Goal: Task Accomplishment & Management: Complete application form

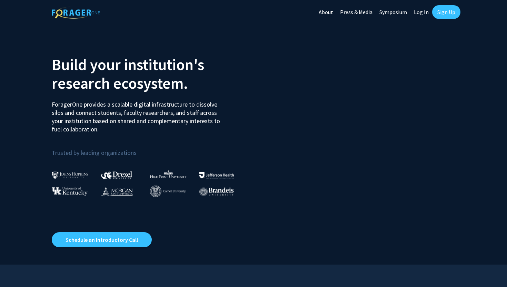
click at [418, 12] on link "Log In" at bounding box center [421, 12] width 22 height 24
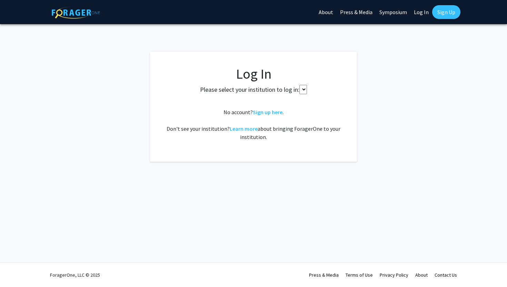
select select
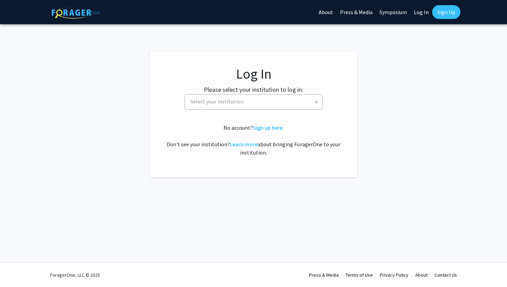
click at [250, 104] on span "Select your institution" at bounding box center [254, 101] width 134 height 14
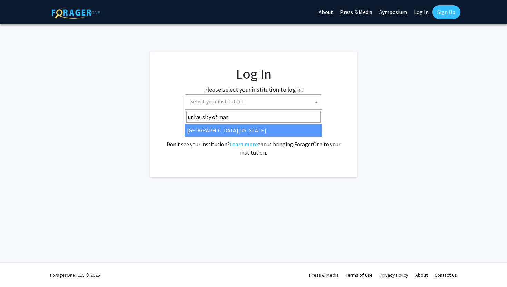
type input "university of mar"
select select "31"
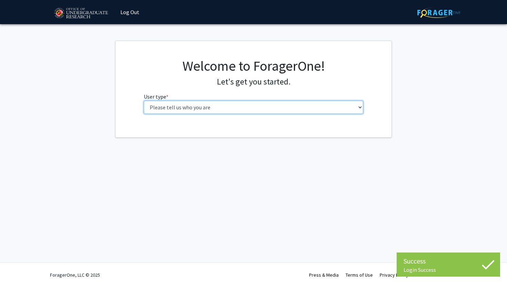
click at [266, 110] on select "Please tell us who you are Undergraduate Student Master's Student Doctoral Cand…" at bounding box center [254, 107] width 220 height 13
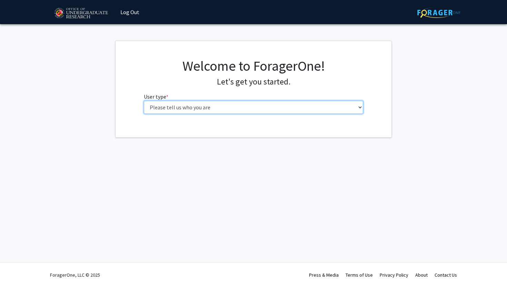
click at [315, 109] on select "Please tell us who you are Undergraduate Student Master's Student Doctoral Cand…" at bounding box center [254, 107] width 220 height 13
select select "1: undergrad"
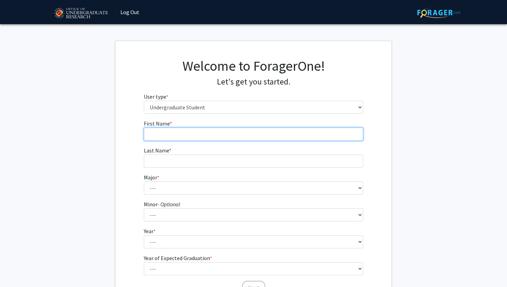
click at [289, 136] on input "First Name * required" at bounding box center [254, 134] width 220 height 13
type input "Anusha"
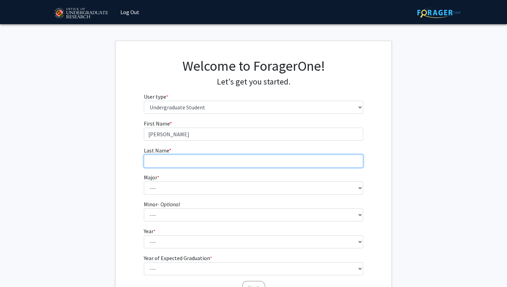
type input "Sastry"
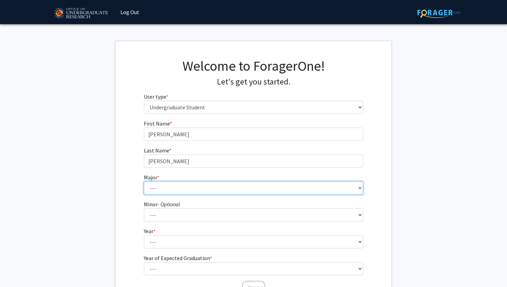
click at [189, 186] on select "--- Accounting Aerospace Engineering African American and Africana Studies Agri…" at bounding box center [254, 187] width 220 height 13
select select "85: 2386"
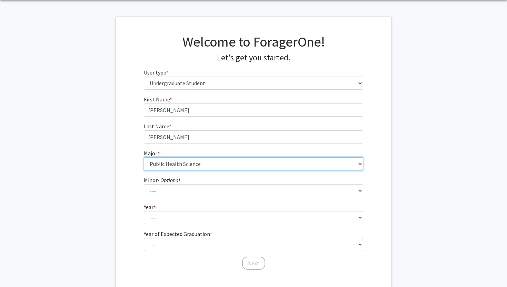
scroll to position [29, 0]
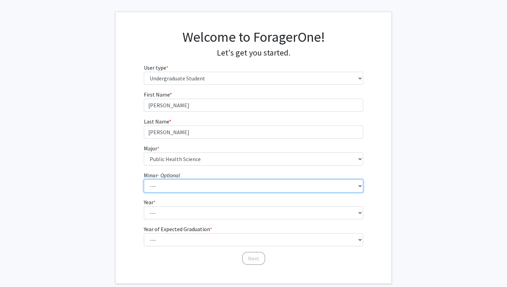
click at [180, 185] on select "--- Actuarial Mathematics Advanced Cybersecurity Experience for Students Africa…" at bounding box center [254, 185] width 220 height 13
select select "34: 1837"
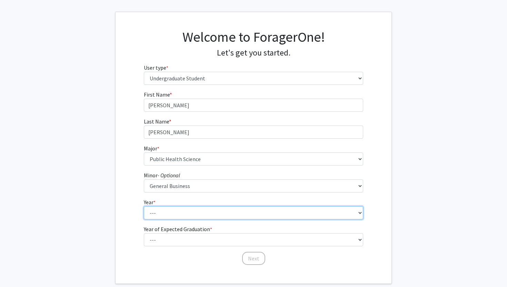
click at [198, 215] on select "--- First-year Sophomore Junior Senior Postbaccalaureate Certificate" at bounding box center [254, 212] width 220 height 13
click at [197, 209] on select "--- First-year Sophomore Junior Senior Postbaccalaureate Certificate" at bounding box center [254, 212] width 220 height 13
select select "3: junior"
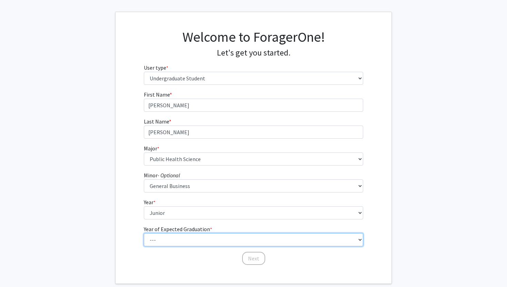
click at [189, 238] on select "--- 2025 2026 2027 2028 2029 2030 2031 2032 2033 2034" at bounding box center [254, 239] width 220 height 13
select select "3: 2027"
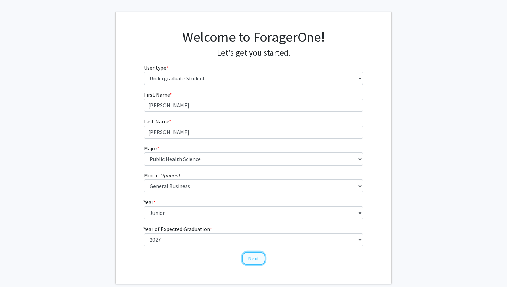
click at [256, 253] on button "Next" at bounding box center [253, 258] width 23 height 13
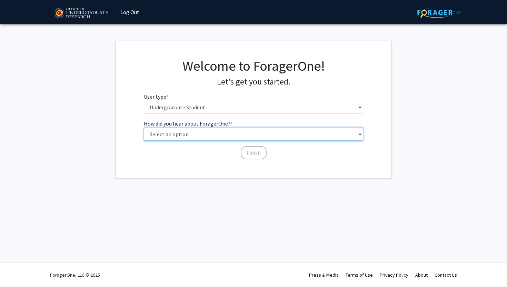
click at [247, 134] on select "Select an option Peer/student recommendation Faculty/staff recommendation Unive…" at bounding box center [254, 134] width 220 height 13
select select "1: peer_recommendation"
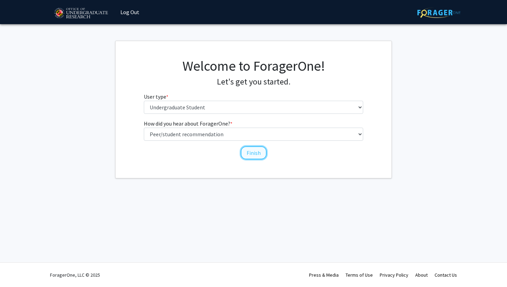
click at [255, 152] on button "Finish" at bounding box center [254, 152] width 26 height 13
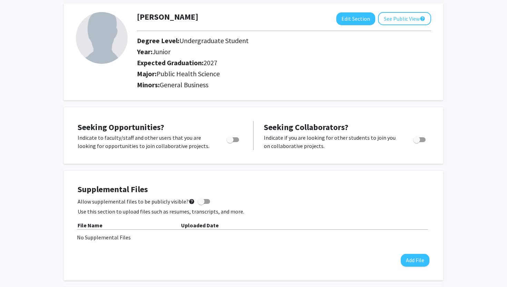
scroll to position [21, 0]
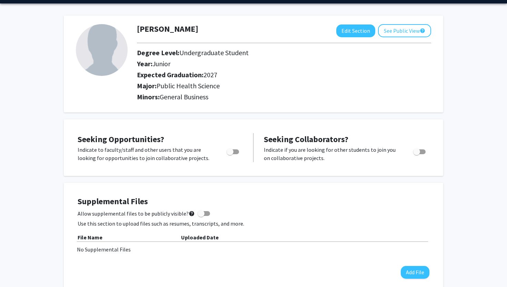
click at [234, 150] on span "Toggle" at bounding box center [232, 151] width 12 height 5
click at [230, 154] on input "Are you actively seeking opportunities?" at bounding box center [230, 154] width 0 height 0
checkbox input "true"
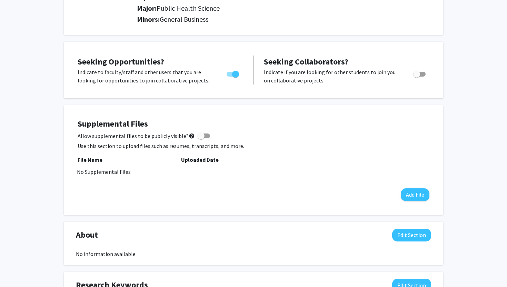
click at [135, 162] on div "File Name" at bounding box center [129, 159] width 103 height 8
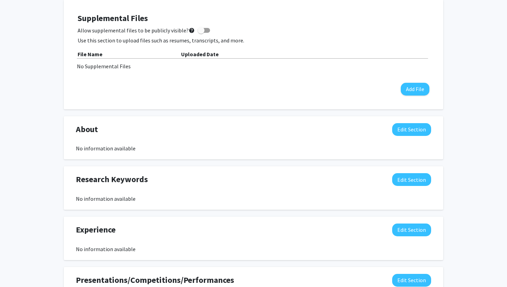
scroll to position [206, 0]
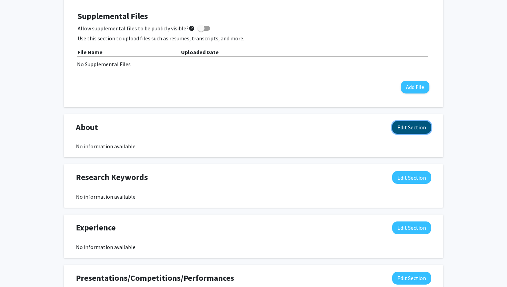
click at [419, 130] on button "Edit Section" at bounding box center [411, 127] width 39 height 13
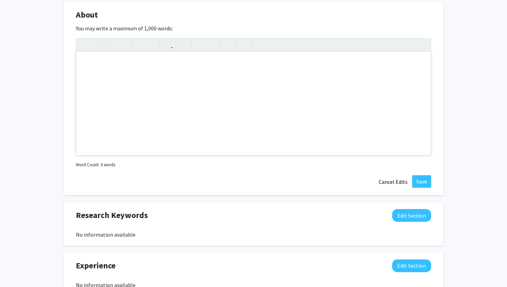
scroll to position [330, 0]
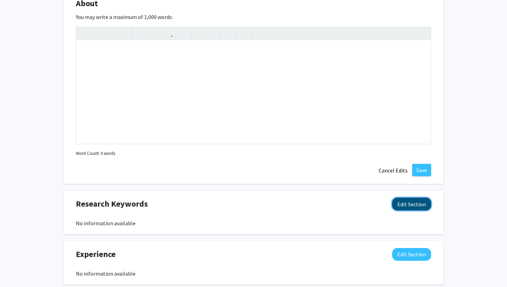
click at [408, 201] on button "Edit Section" at bounding box center [411, 203] width 39 height 13
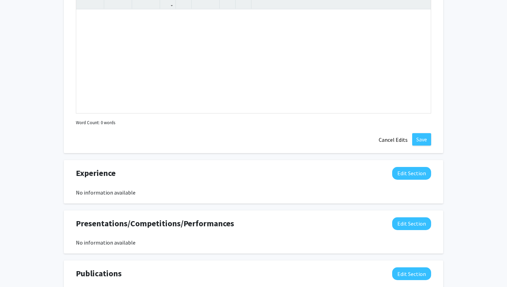
scroll to position [671, 0]
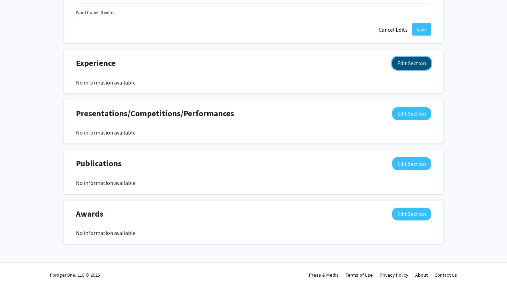
click at [412, 61] on button "Edit Section" at bounding box center [411, 63] width 39 height 13
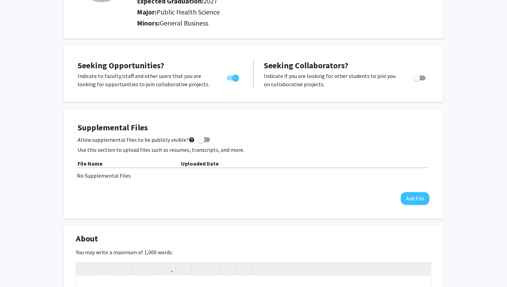
scroll to position [0, 0]
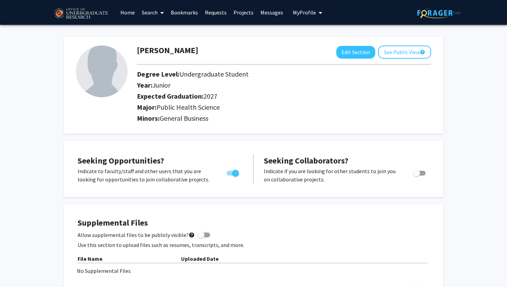
click at [126, 14] on link "Home" at bounding box center [127, 12] width 21 height 24
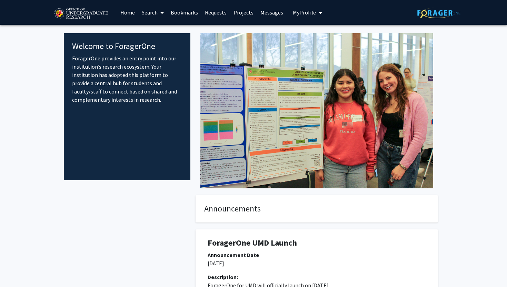
click at [160, 16] on span at bounding box center [160, 13] width 6 height 24
drag, startPoint x: 163, startPoint y: 30, endPoint x: 163, endPoint y: 34, distance: 4.2
click at [163, 34] on span "Faculty/Staff" at bounding box center [163, 32] width 51 height 14
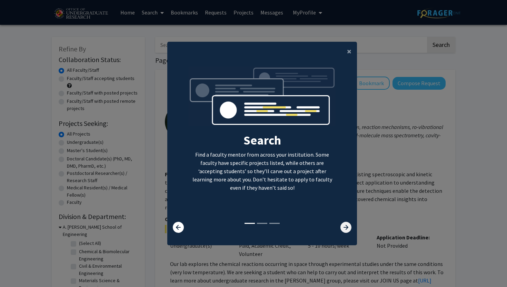
click at [348, 230] on icon at bounding box center [345, 227] width 11 height 11
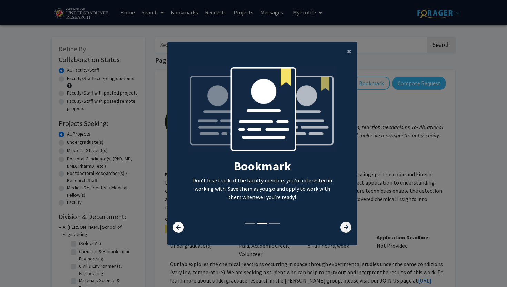
click at [348, 230] on icon at bounding box center [345, 227] width 11 height 11
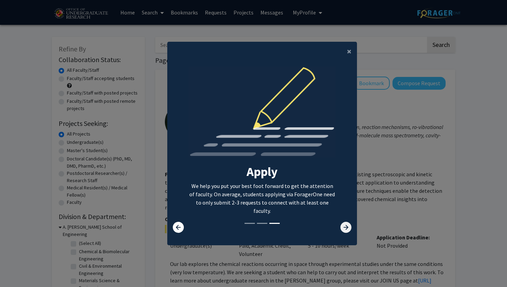
click at [348, 229] on icon at bounding box center [345, 227] width 11 height 11
click at [347, 228] on icon at bounding box center [345, 227] width 11 height 11
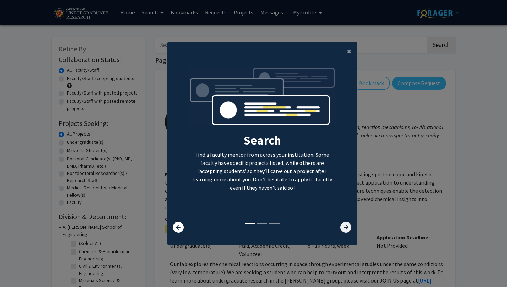
click at [346, 228] on icon at bounding box center [345, 227] width 11 height 11
click at [344, 227] on icon at bounding box center [345, 227] width 11 height 11
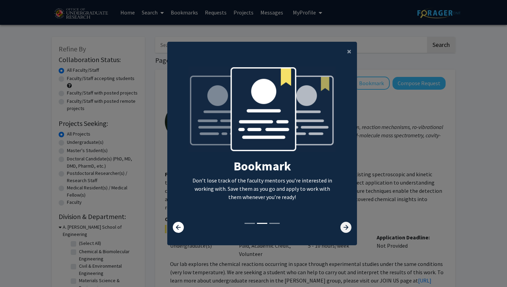
click at [344, 227] on icon at bounding box center [345, 227] width 11 height 11
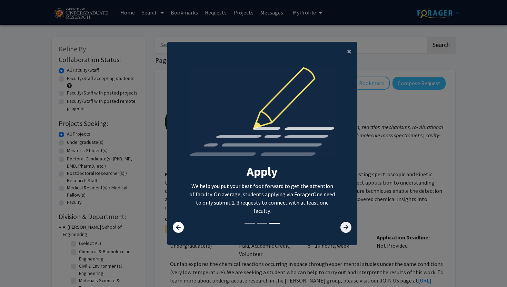
click at [344, 227] on icon at bounding box center [345, 227] width 11 height 11
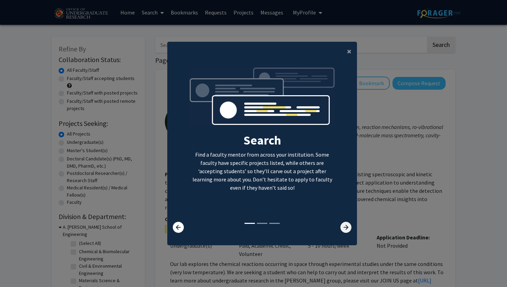
click at [344, 227] on icon at bounding box center [345, 227] width 11 height 11
click at [343, 225] on icon at bounding box center [345, 227] width 11 height 11
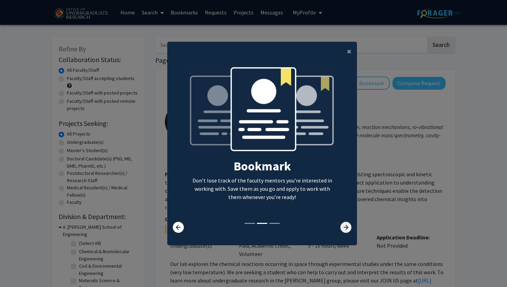
click at [343, 223] on icon at bounding box center [345, 227] width 11 height 11
click at [344, 224] on icon at bounding box center [345, 227] width 11 height 11
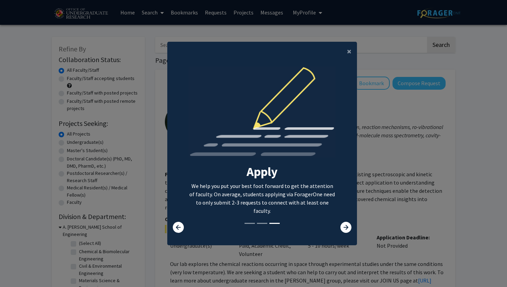
click at [321, 193] on p "We help you put your best foot forward to get the attention of faculty. On aver…" at bounding box center [262, 198] width 147 height 33
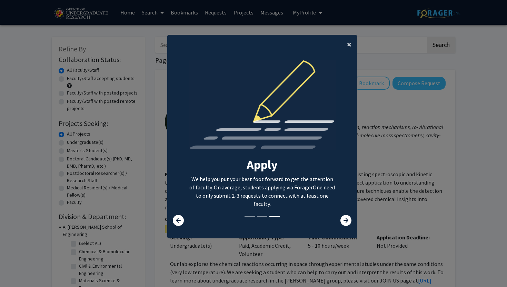
click at [349, 48] on span "×" at bounding box center [349, 44] width 4 height 11
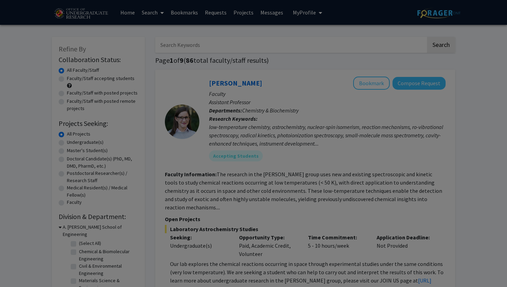
click at [348, 44] on div "Search Find a faculty mentor from across your institution. Some faculty have sp…" at bounding box center [261, 70] width 189 height 155
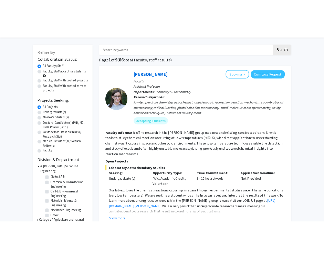
scroll to position [0, 0]
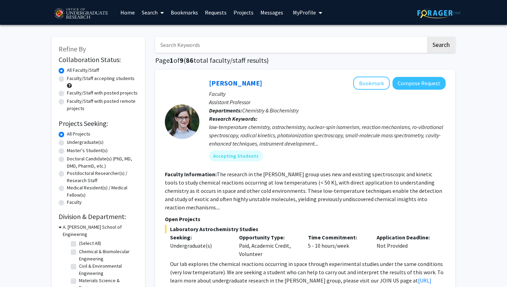
click at [431, 10] on img at bounding box center [438, 13] width 43 height 11
click at [69, 18] on img at bounding box center [81, 13] width 58 height 17
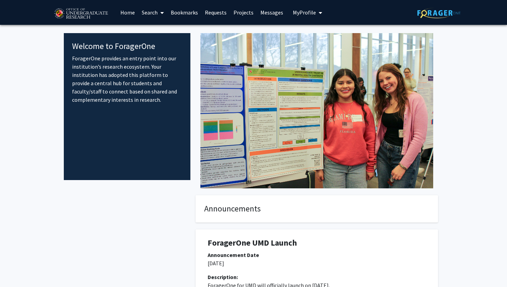
click at [134, 11] on link "Home" at bounding box center [127, 12] width 21 height 24
click at [300, 12] on span "My Profile" at bounding box center [304, 12] width 23 height 7
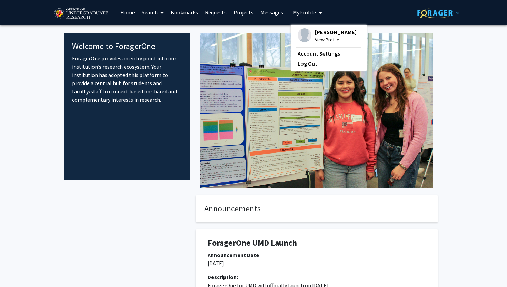
click at [320, 37] on span "View Profile" at bounding box center [336, 40] width 42 height 8
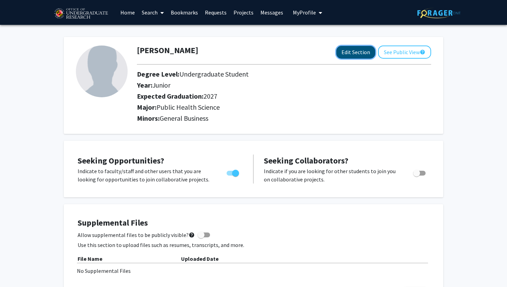
click at [356, 52] on button "Edit Section" at bounding box center [355, 52] width 39 height 13
select select "junior"
select select "2027"
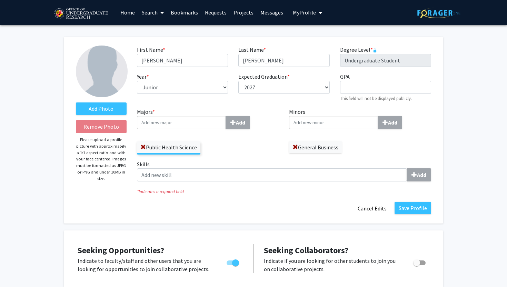
click at [176, 122] on input "Majors * Add" at bounding box center [181, 122] width 89 height 13
click at [364, 86] on input "GPA required" at bounding box center [385, 87] width 91 height 13
type input "3.74"
click at [324, 117] on input "Minors Add" at bounding box center [333, 122] width 89 height 13
click at [330, 135] on span "Business" at bounding box center [322, 135] width 21 height 7
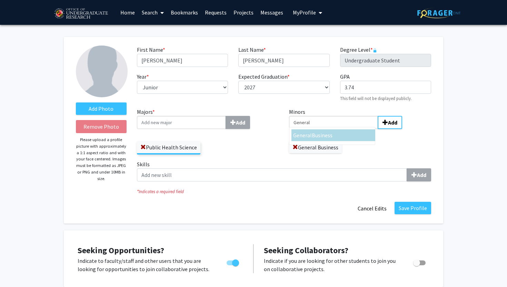
click at [330, 129] on input "General" at bounding box center [333, 122] width 89 height 13
type input "General Business"
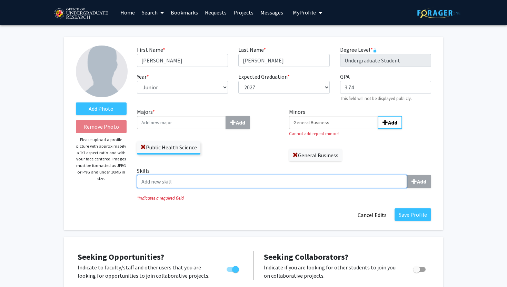
click at [290, 178] on input "Skills Add" at bounding box center [272, 181] width 270 height 13
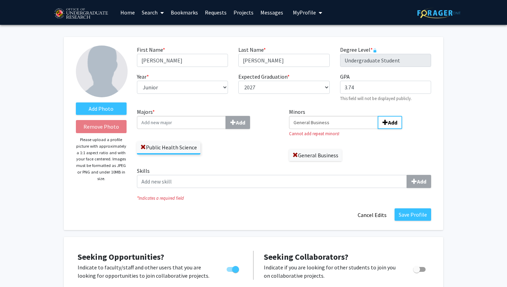
click at [323, 174] on label "Skills Add" at bounding box center [284, 176] width 294 height 21
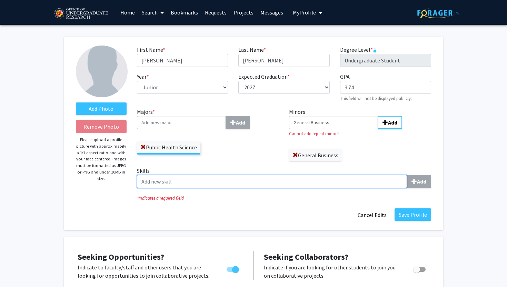
click at [323, 175] on input "Skills Add" at bounding box center [272, 181] width 270 height 13
click at [323, 178] on input "Skills Add" at bounding box center [272, 181] width 270 height 13
type input "Excel"
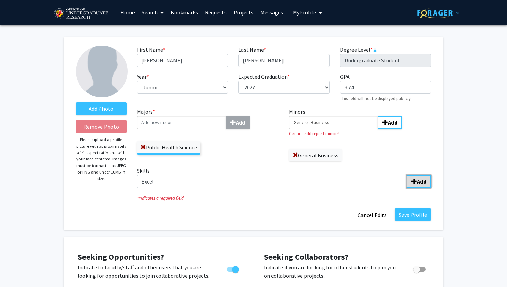
click at [417, 179] on b "Add" at bounding box center [421, 181] width 9 height 7
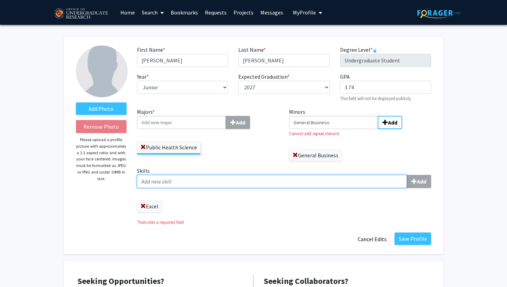
click at [236, 181] on input "Skills Add" at bounding box center [272, 181] width 270 height 13
type input "MS Word"
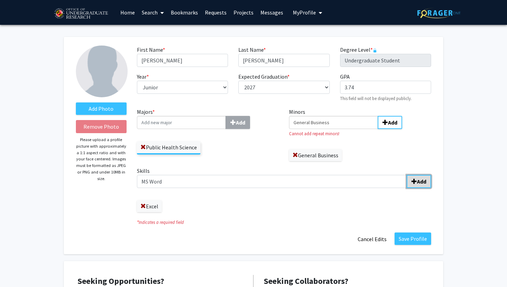
click at [424, 181] on b "Add" at bounding box center [421, 181] width 9 height 7
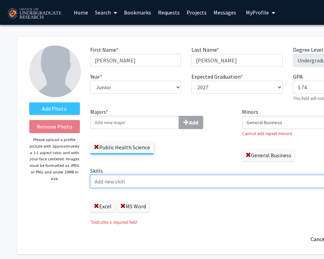
click at [163, 179] on input "Skills Add" at bounding box center [225, 181] width 270 height 13
type input "MS PowerPoint"
paste input "Google Docs,"
type input "Google Docs"
paste input "Google Slides"
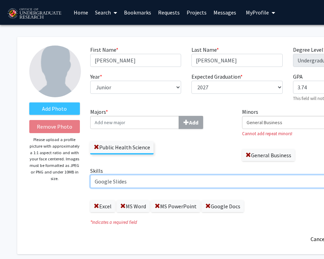
paste input "Google Sheets"
type input "Google Slides Google Sheets"
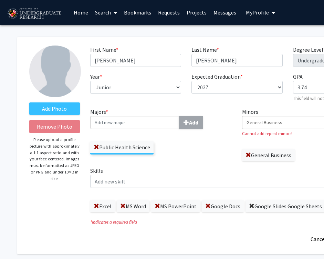
click at [250, 204] on span at bounding box center [252, 206] width 6 height 6
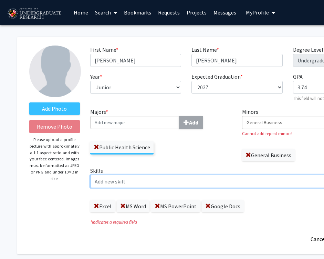
click at [222, 186] on input "Skills Add" at bounding box center [225, 181] width 270 height 13
type input "W"
paste input "Google Sheets"
type input "Google Sheets"
paste input "Google Slides"
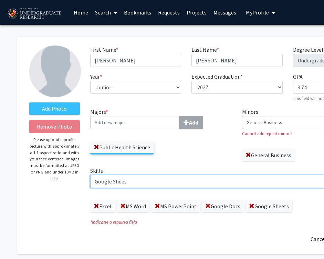
type input "Google Slides"
paste input "Distillation"
type input "Distillation"
paste input ", Recrystallization,"
click at [98, 183] on input ", Recrystallization" at bounding box center [225, 181] width 270 height 13
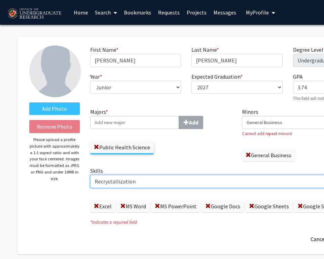
type input "Recrystallization"
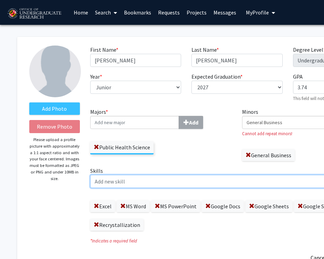
paste input "Titration, Thin-Layer Chromatography (TLC), Vacuum Filtration."
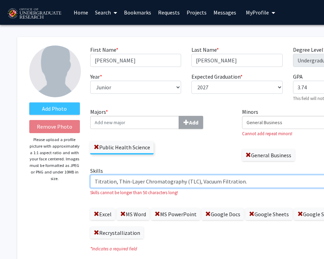
drag, startPoint x: 246, startPoint y: 180, endPoint x: 196, endPoint y: 179, distance: 49.7
click at [196, 179] on input "Titration, Thin-Layer Chromatography (TLC), Vacuum Filtration." at bounding box center [225, 181] width 270 height 13
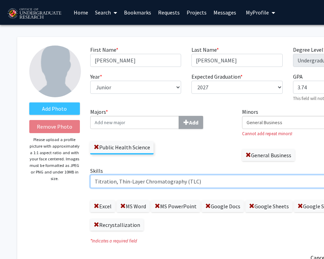
type input "Titration, Thin-Layer Chromatography (TLC)"
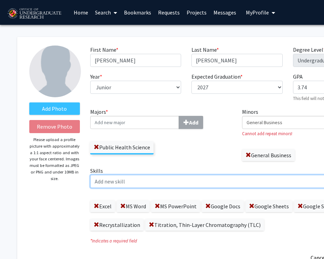
paste input "Vacuum Filtration."
type input "Vacuum Filtration."
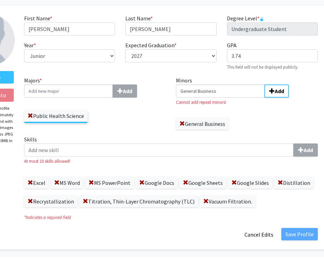
scroll to position [35, 66]
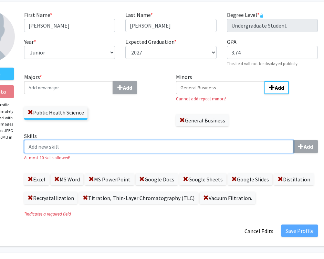
click at [71, 145] on input "Skills Add" at bounding box center [159, 146] width 270 height 13
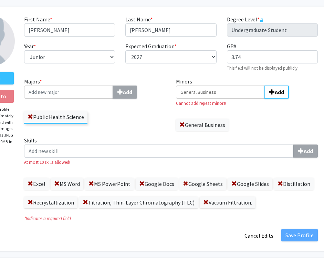
scroll to position [30, 66]
click at [241, 99] on input "General Business" at bounding box center [220, 92] width 89 height 13
click at [185, 125] on label "General Business" at bounding box center [202, 125] width 53 height 12
click at [183, 125] on span at bounding box center [183, 125] width 6 height 6
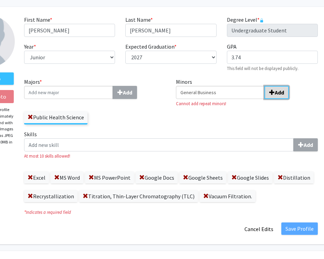
click at [273, 96] on button "Add" at bounding box center [277, 92] width 24 height 13
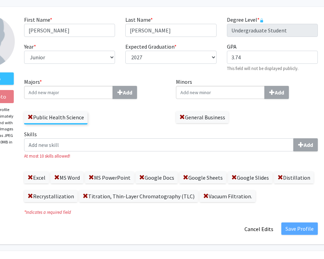
click at [310, 195] on div "Skills Add At most 10 skills allowed! Excel MS Word MS PowerPoint Google Docs G…" at bounding box center [171, 166] width 294 height 72
click at [95, 152] on div "Skills Add At most 10 skills allowed!" at bounding box center [171, 144] width 294 height 29
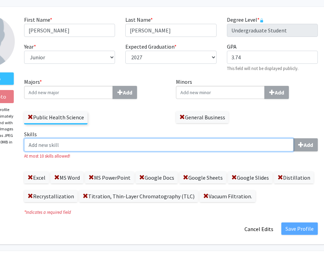
click at [90, 140] on input "Skills Add" at bounding box center [159, 144] width 270 height 13
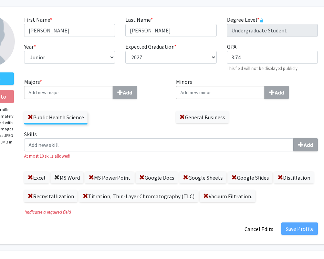
click at [56, 176] on span at bounding box center [57, 178] width 6 height 6
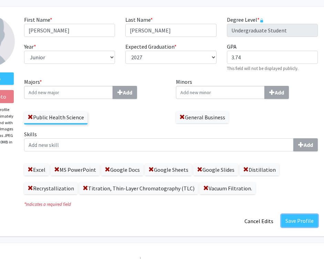
click at [291, 220] on button "Save Profile" at bounding box center [300, 220] width 37 height 12
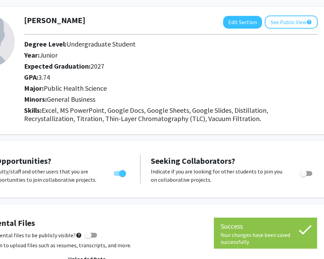
scroll to position [0, 66]
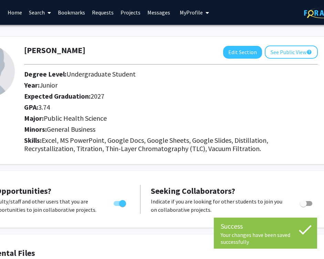
click at [186, 11] on span "My Profile" at bounding box center [191, 12] width 23 height 7
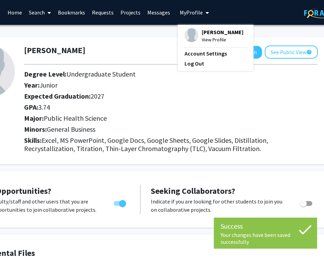
click at [212, 43] on div "Anusha Sastry View Profile Account Settings Log Out" at bounding box center [216, 48] width 76 height 46
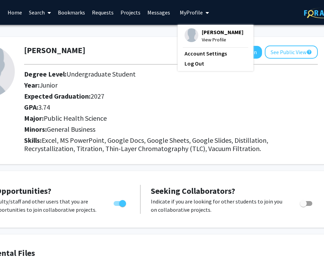
click at [212, 43] on span "View Profile" at bounding box center [223, 40] width 42 height 8
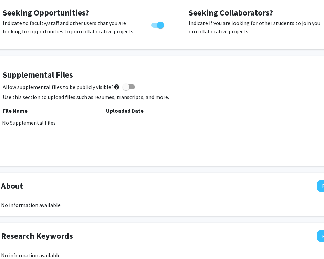
scroll to position [179, 0]
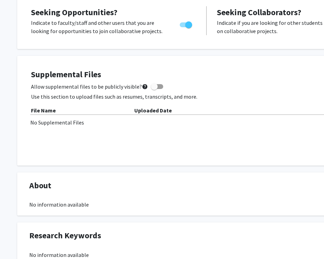
click at [60, 129] on div "Supplemental Files Allow supplemental files to be publicly visible? help Use th…" at bounding box center [207, 111] width 352 height 82
click at [62, 122] on div "No Supplemental Files" at bounding box center [206, 122] width 353 height 8
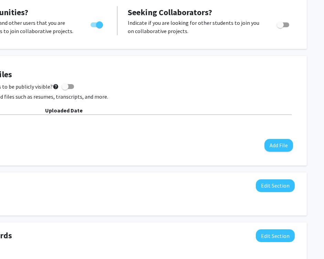
scroll to position [179, 89]
click at [280, 146] on button "Add File" at bounding box center [279, 145] width 29 height 13
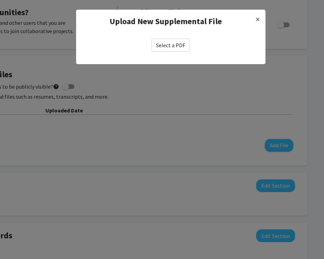
click at [182, 43] on label "Select a PDF" at bounding box center [171, 45] width 38 height 13
click at [0, 0] on input "Select a PDF" at bounding box center [0, 0] width 0 height 0
click at [180, 42] on label "Select a PDF" at bounding box center [171, 45] width 38 height 13
click at [0, 0] on input "Select a PDF" at bounding box center [0, 0] width 0 height 0
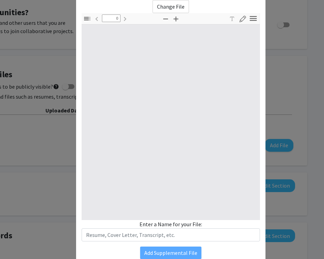
type input "1"
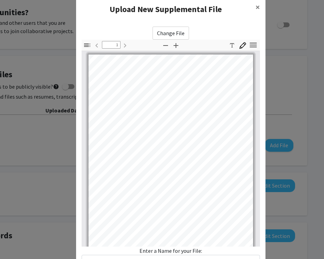
scroll to position [0, 0]
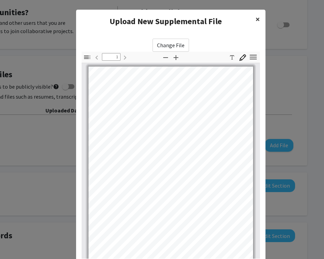
click at [258, 17] on span "×" at bounding box center [258, 19] width 4 height 11
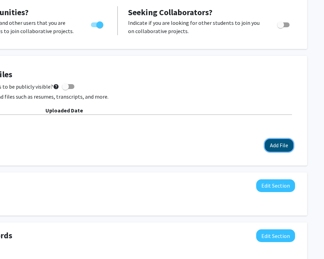
click at [280, 149] on button "Add File" at bounding box center [279, 145] width 29 height 13
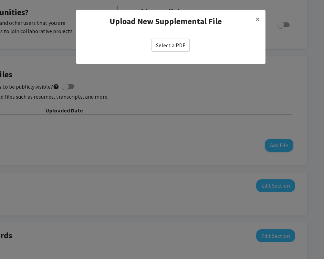
click at [169, 48] on label "Select a PDF" at bounding box center [171, 45] width 38 height 13
click at [0, 0] on input "Select a PDF" at bounding box center [0, 0] width 0 height 0
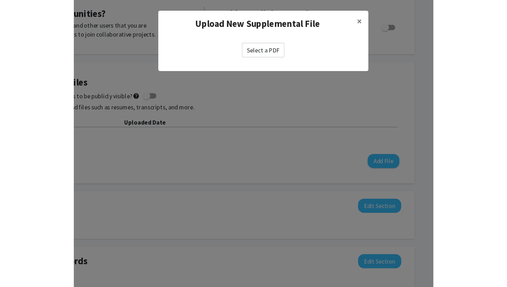
scroll to position [179, 0]
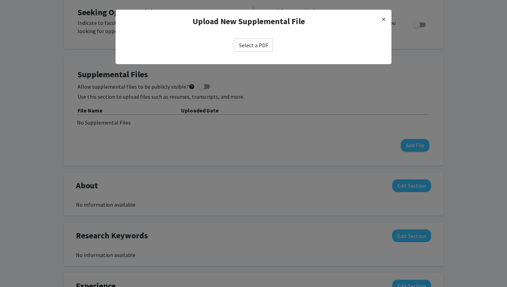
click at [250, 45] on label "Select a PDF" at bounding box center [253, 45] width 38 height 13
click at [0, 0] on input "Select a PDF" at bounding box center [0, 0] width 0 height 0
select select "custom"
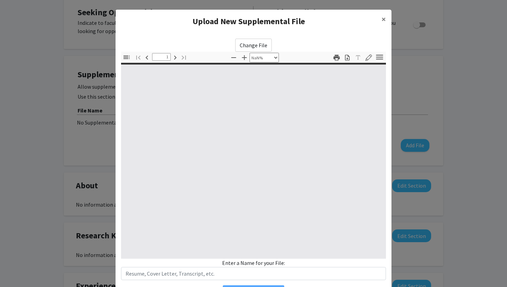
type input "0"
select select "custom"
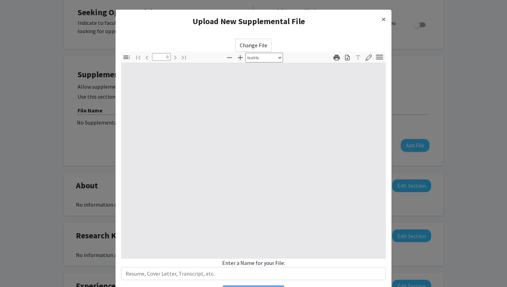
type input "1"
select select "auto"
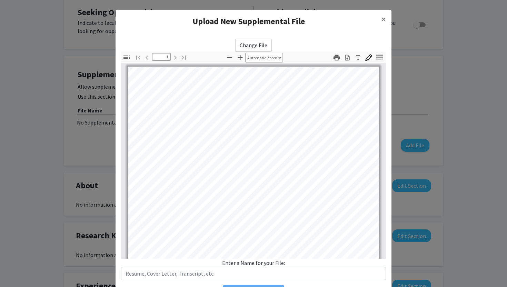
scroll to position [40, 0]
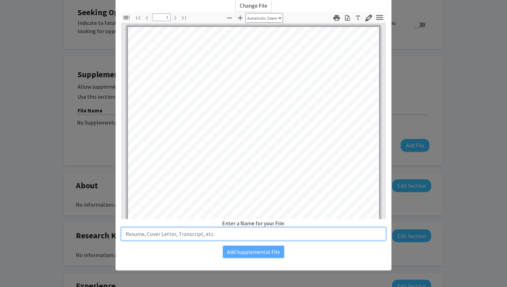
click at [232, 234] on input "text" at bounding box center [253, 233] width 265 height 13
type input "Resume"
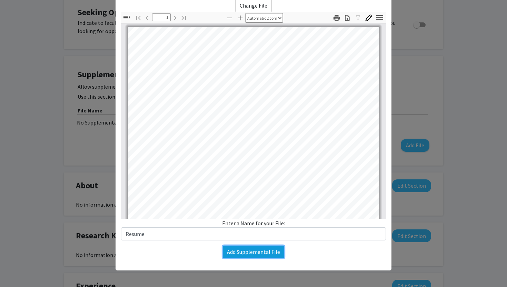
click at [246, 248] on button "Add Supplemental File" at bounding box center [253, 251] width 61 height 12
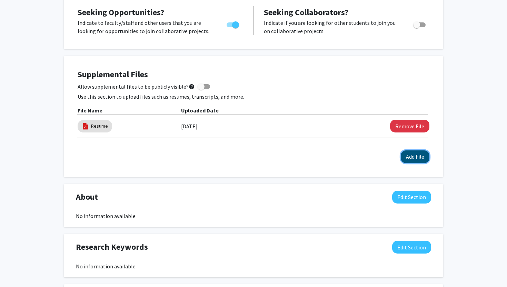
click at [412, 158] on button "Add File" at bounding box center [414, 156] width 29 height 13
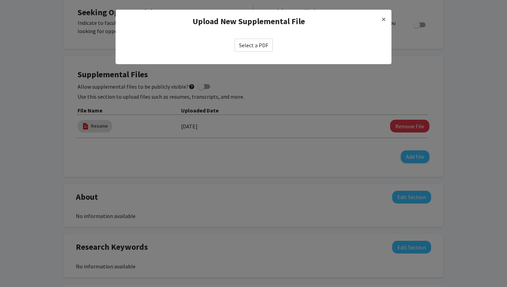
click at [247, 49] on label "Select a PDF" at bounding box center [253, 45] width 38 height 13
click at [0, 0] on input "Select a PDF" at bounding box center [0, 0] width 0 height 0
select select "custom"
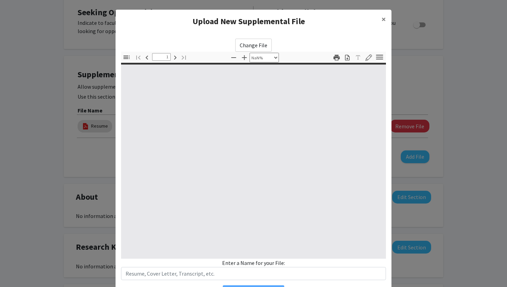
type input "0"
select select "custom"
type input "1"
select select "auto"
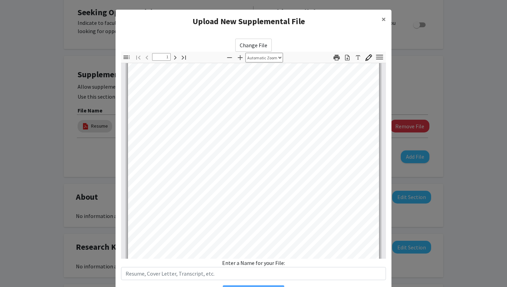
scroll to position [116, 0]
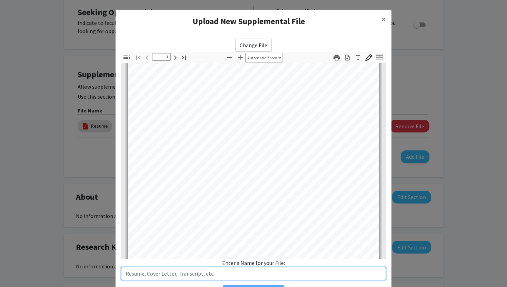
click at [200, 273] on input "text" at bounding box center [253, 273] width 265 height 13
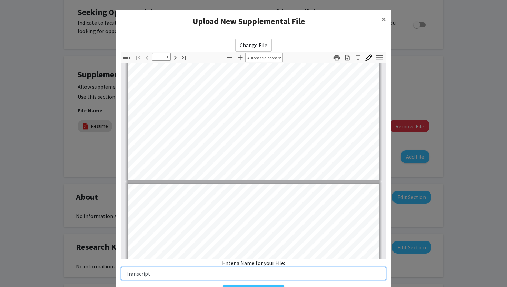
type input "Transcript"
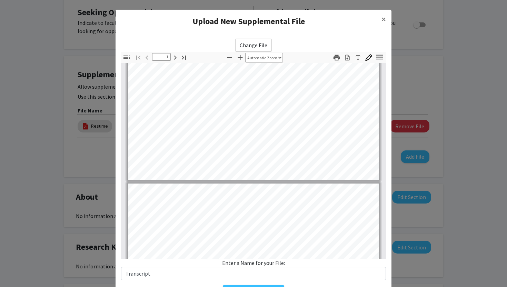
click at [177, 285] on div "Change File Thumbnails Document Outline Attachments Layers Current Outline Item…" at bounding box center [253, 168] width 276 height 270
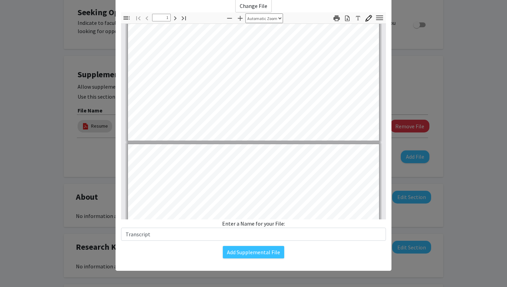
scroll to position [40, 0]
click at [248, 257] on button "Add Supplemental File" at bounding box center [253, 251] width 61 height 12
click at [249, 251] on button "Add Supplemental File" at bounding box center [253, 251] width 61 height 12
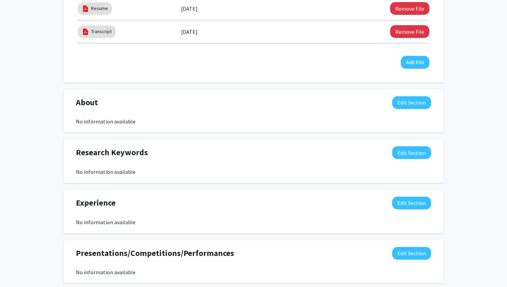
scroll to position [353, 0]
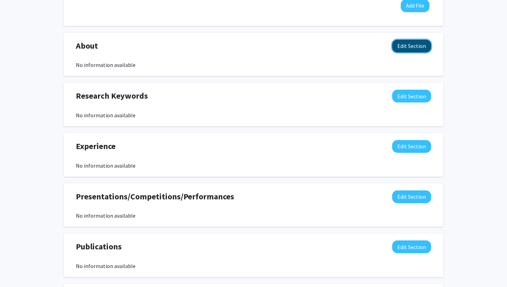
click at [406, 49] on button "Edit Section" at bounding box center [411, 46] width 39 height 13
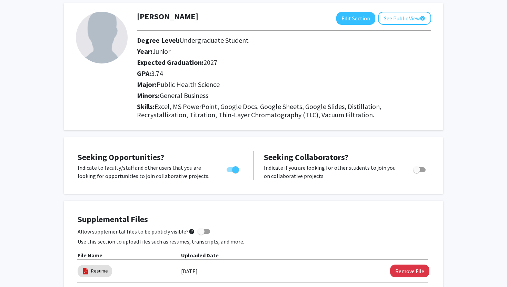
scroll to position [0, 0]
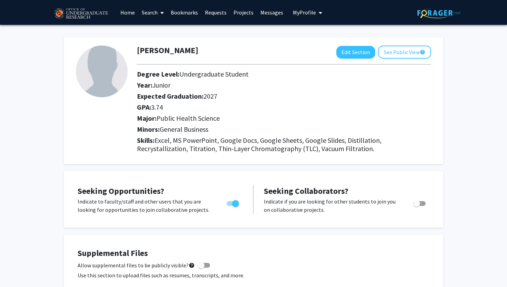
drag, startPoint x: 186, startPoint y: 60, endPoint x: 221, endPoint y: -43, distance: 108.5
click at [221, 0] on html "Skip navigation Home Search Bookmarks Requests Projects Messages My Profile Anu…" at bounding box center [253, 143] width 507 height 287
copy div "Skip navigation Home Search Bookmarks Requests Projects Messages My Profile Anu…"
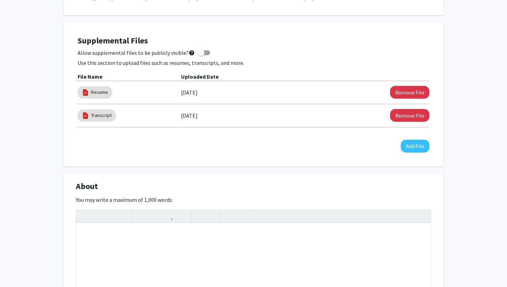
scroll to position [216, 0]
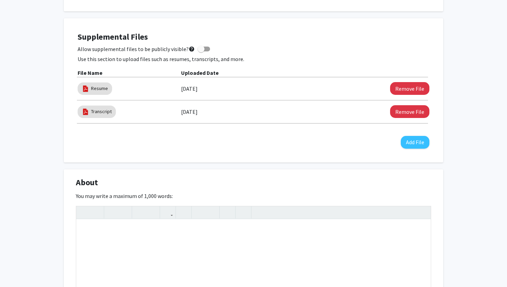
click at [84, 171] on div "About Edit Section You may write a maximum of 1,000 words: Insert link Remove l…" at bounding box center [253, 266] width 379 height 194
drag, startPoint x: 76, startPoint y: 176, endPoint x: 177, endPoint y: 196, distance: 102.9
click at [177, 196] on div "About Edit Section You may write a maximum of 1,000 words: Insert link Remove l…" at bounding box center [253, 266] width 379 height 194
copy div "About Edit Section You may write a maximum of 1,000 words:"
click at [169, 230] on div "Note to users with screen readers: Please deactivate our accessibility plugin f…" at bounding box center [253, 270] width 354 height 103
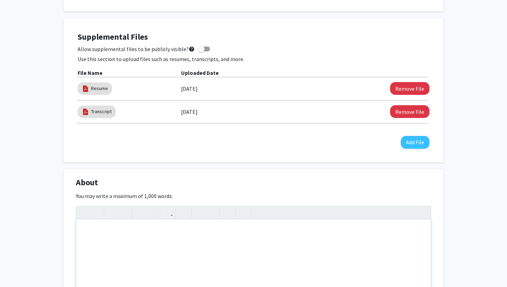
paste div "Note to users with screen readers: Please deactivate our accessibility plugin f…"
type textarea "<p>I'm a Junior majoring in Public Health Science with a General Business empha…"
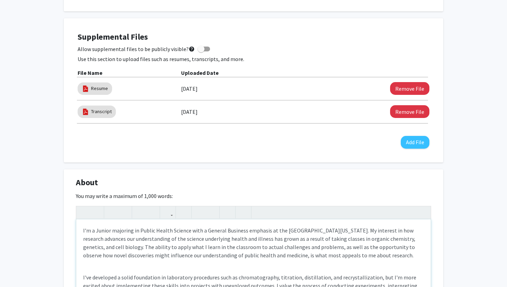
scroll to position [26, 0]
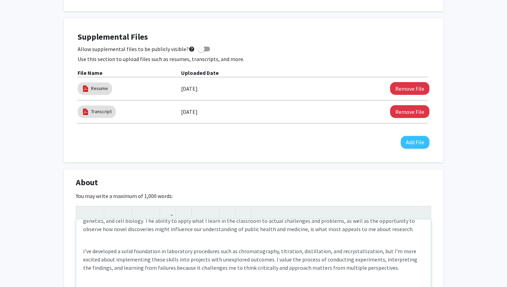
click at [108, 249] on p "I've developed a solid foundation in laboratory procedures such as chromatograp…" at bounding box center [253, 259] width 340 height 25
click at [80, 249] on div "I'm a Junior majoring in Public Health Science with a General Business emphasis…" at bounding box center [253, 270] width 354 height 103
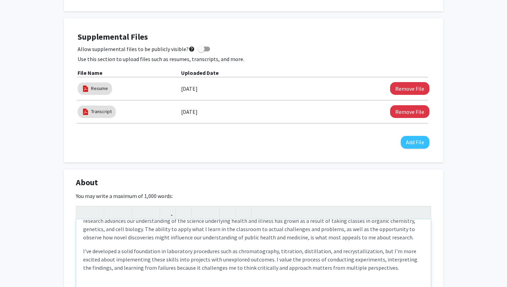
scroll to position [236, 0]
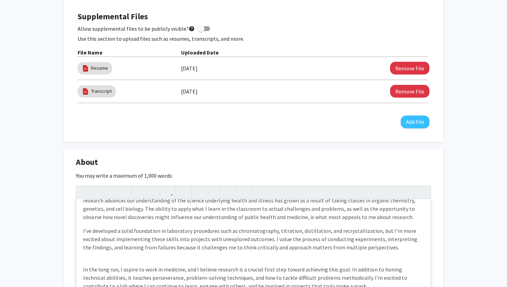
click at [79, 268] on div "I'm a Junior majoring in Public Health Science with a General Business emphasis…" at bounding box center [253, 250] width 354 height 103
type textarea "<p>I'm a Junior majoring in Public Health Science with a General Business empha…"
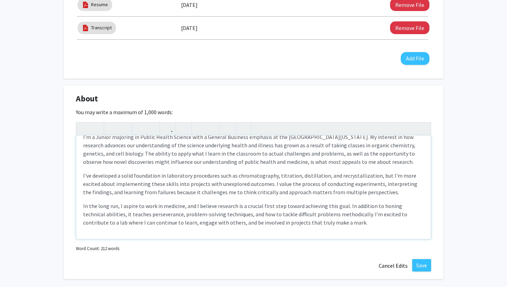
scroll to position [304, 0]
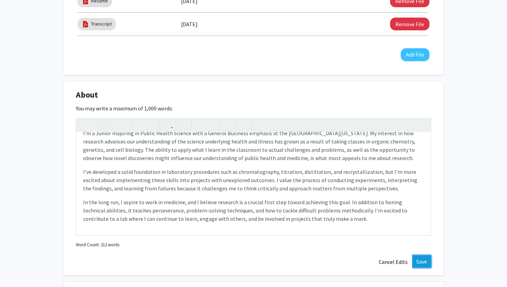
click at [425, 256] on button "Save" at bounding box center [421, 261] width 19 height 12
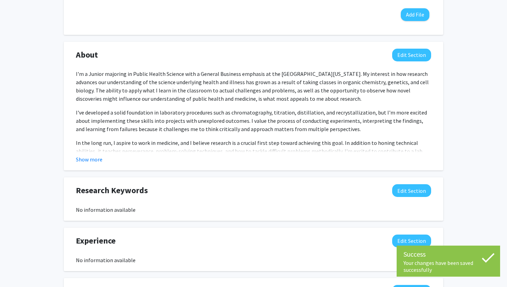
scroll to position [376, 0]
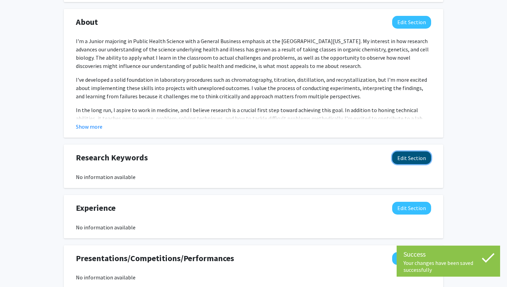
click at [413, 161] on button "Edit Section" at bounding box center [411, 157] width 39 height 13
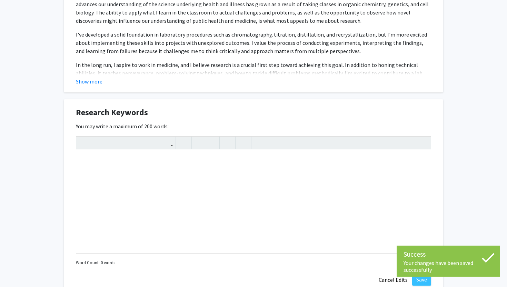
scroll to position [436, 0]
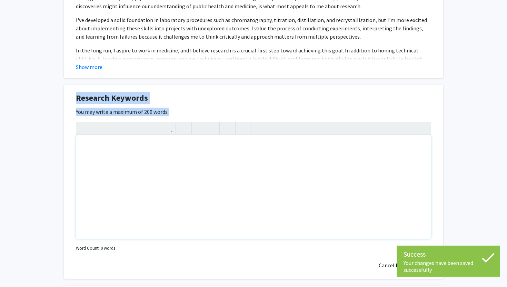
drag, startPoint x: 59, startPoint y: 87, endPoint x: 205, endPoint y: 143, distance: 156.4
click at [205, 143] on div "Anusha Sastry Edit Section See Public View help Degree Level: Undergraduate Stu…" at bounding box center [253, 45] width 507 height 913
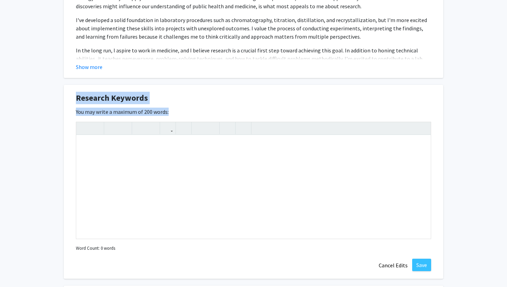
copy div "Research Keywords Edit Section You may write a maximum of 200 words:"
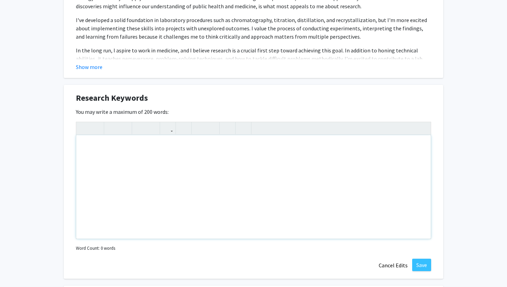
click at [203, 156] on div "Note to users with screen readers: Please deactivate our accessibility plugin f…" at bounding box center [253, 186] width 354 height 103
paste div "Note to users with screen readers: Please deactivate our accessibility plugin f…"
type textarea "<p>Global health leadership, health equity, infectious and chronic diseases, he…"
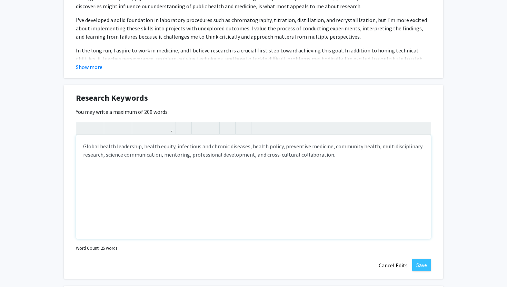
click at [185, 156] on p "Global health leadership, health equity, infectious and chronic diseases, healt…" at bounding box center [253, 150] width 340 height 17
type textarea "<p>Global health leadership, health equity, infectious and chronic diseases, he…"
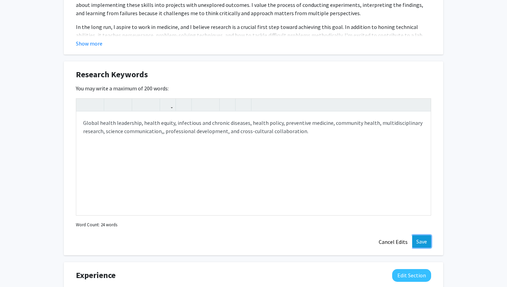
click at [422, 241] on button "Save" at bounding box center [421, 241] width 19 height 12
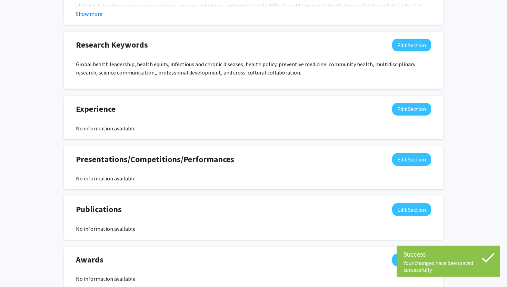
scroll to position [516, 0]
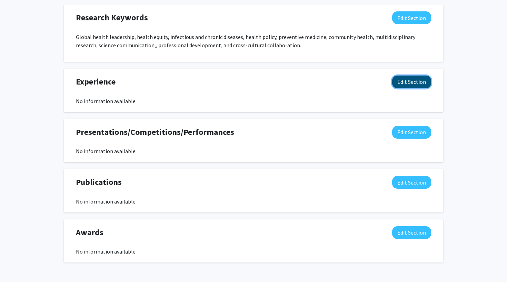
click at [416, 82] on button "Edit Section" at bounding box center [411, 81] width 39 height 13
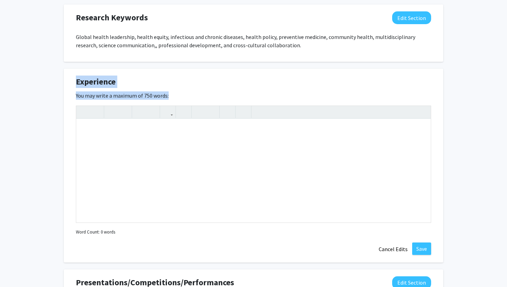
drag, startPoint x: 68, startPoint y: 75, endPoint x: 199, endPoint y: 103, distance: 133.9
click at [199, 103] on div "Experience Edit Section You may write a maximum of 750 words: Insert link Remov…" at bounding box center [253, 166] width 379 height 194
copy div "Experience Edit Section You may write a maximum of 750 words:"
click at [233, 164] on div "Note to users with screen readers: Please deactivate our accessibility plugin f…" at bounding box center [253, 170] width 354 height 103
paste div "Note to users with screen readers: Please deactivate our accessibility plugin f…"
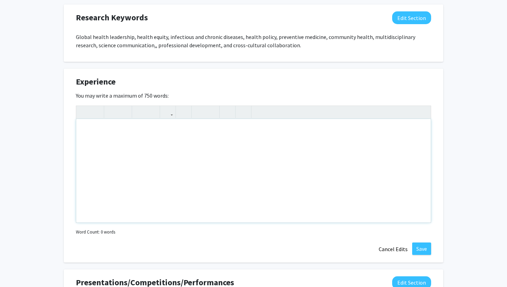
type textarea "<p>My experiences have taught me the importance of asking questions, paying att…"
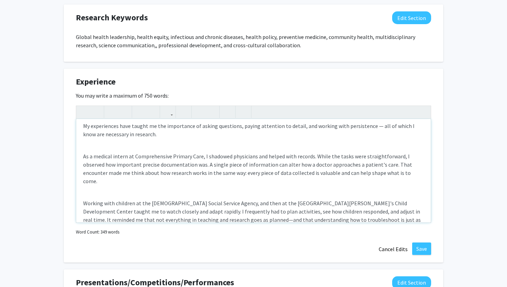
scroll to position [3, 0]
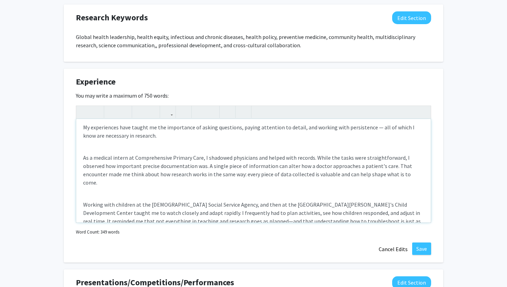
click at [196, 147] on div "My experiences have taught me the importance of asking questions, paying attent…" at bounding box center [253, 170] width 354 height 103
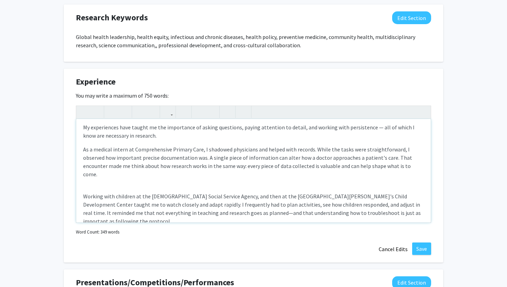
click at [163, 177] on div "My experiences have taught me the importance of asking questions, paying attent…" at bounding box center [253, 170] width 354 height 103
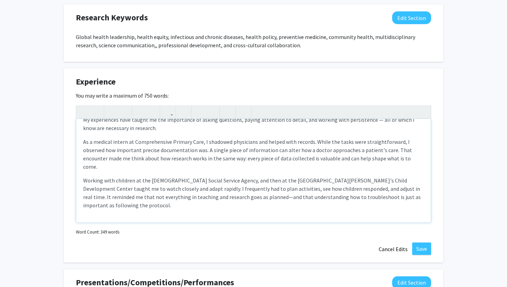
scroll to position [14, 0]
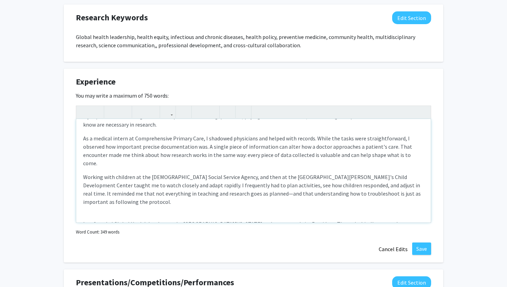
click at [126, 192] on div "My experiences have taught me the importance of asking questions, paying attent…" at bounding box center [253, 170] width 354 height 103
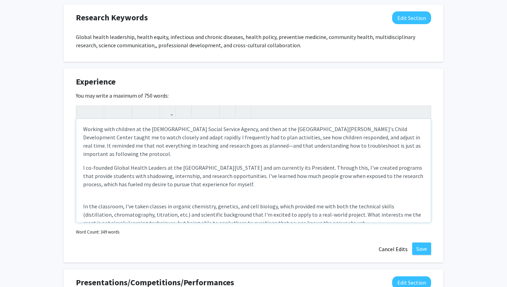
scroll to position [65, 0]
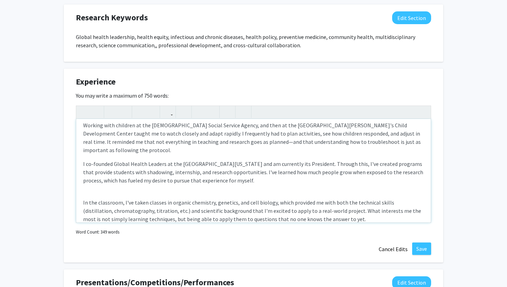
click at [90, 179] on div "My experiences have taught me the importance of asking questions, paying attent…" at bounding box center [253, 170] width 354 height 103
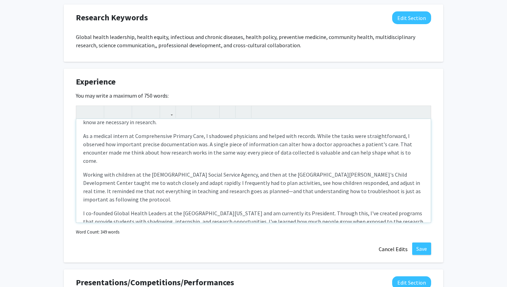
scroll to position [17, 0]
drag, startPoint x: 73, startPoint y: 74, endPoint x: 184, endPoint y: 93, distance: 112.2
click at [184, 93] on div "Experience Edit Section You may write a maximum of 750 words: My experiences ha…" at bounding box center [253, 166] width 379 height 194
click at [184, 93] on div "You may write a maximum of 750 words: My experiences have taught me the importa…" at bounding box center [253, 163] width 355 height 145
drag, startPoint x: 184, startPoint y: 93, endPoint x: 77, endPoint y: 84, distance: 106.9
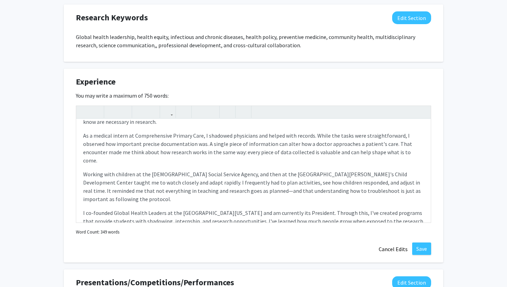
click at [77, 84] on div "Experience Edit Section You may write a maximum of 750 words: My experiences ha…" at bounding box center [253, 166] width 379 height 194
copy div "Experience Edit Section You may write a maximum of 750 words:"
click at [221, 208] on p "I co-founded Global Health Leaders at the University of Maryland and am current…" at bounding box center [253, 220] width 340 height 25
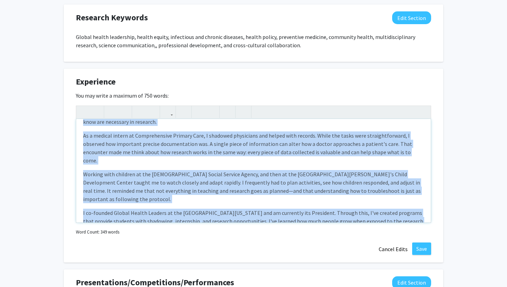
scroll to position [0, 0]
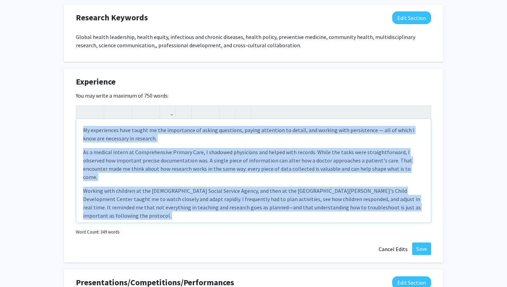
drag, startPoint x: 221, startPoint y: 214, endPoint x: 59, endPoint y: 57, distance: 225.4
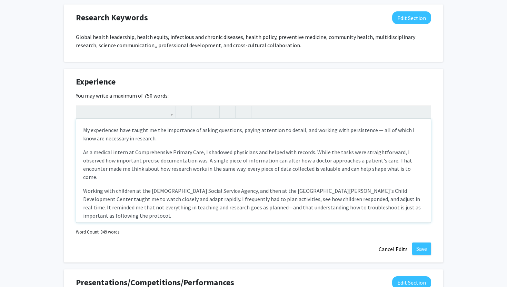
type textarea "<p><br></p><p>In the classroom, I've taken classes in organic chemistry, geneti…"
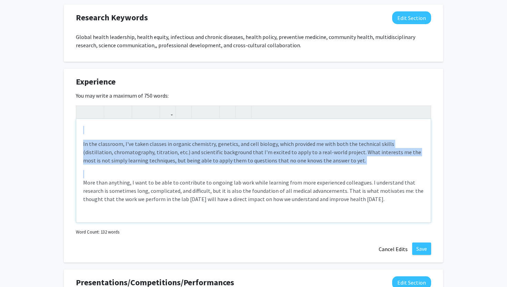
drag, startPoint x: 390, startPoint y: 204, endPoint x: 197, endPoint y: 88, distance: 225.7
click at [197, 88] on div "Experience Edit Section You may write a maximum of 750 words: <p><br></p><p>In …" at bounding box center [253, 166] width 379 height 194
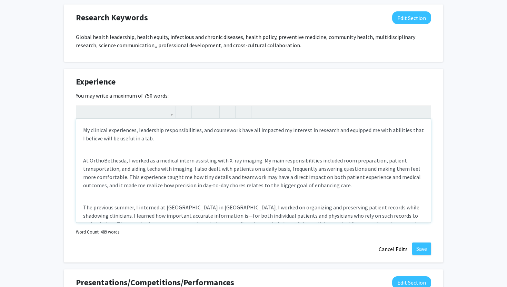
click at [140, 151] on div "My clinical experiences, leadership responsibilities, and coursework have all i…" at bounding box center [253, 170] width 354 height 103
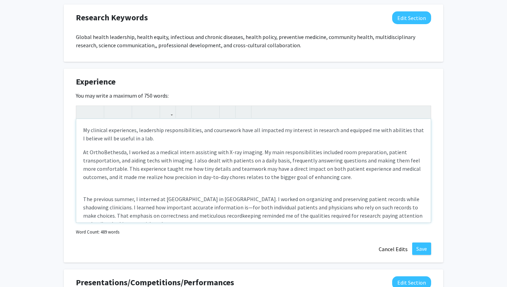
click at [119, 190] on div "My clinical experiences, leadership responsibilities, and coursework have all i…" at bounding box center [253, 170] width 354 height 103
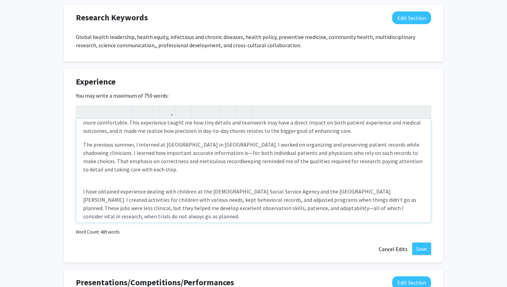
scroll to position [47, 0]
click at [82, 183] on div "My clinical experiences, leadership responsibilities, and coursework have all i…" at bounding box center [253, 170] width 354 height 103
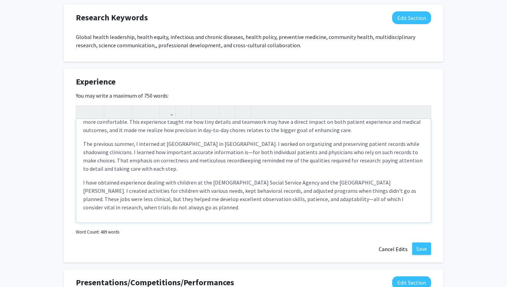
click at [111, 145] on p "The previous summer, I interned at Comprehensive Primary Care in Gaithersburg. …" at bounding box center [253, 156] width 340 height 33
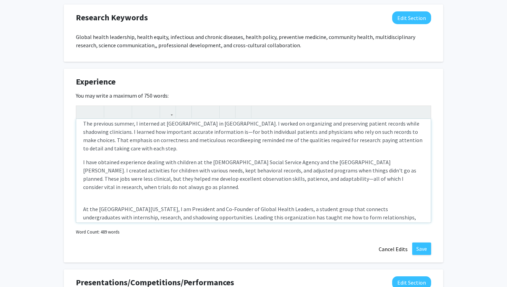
scroll to position [70, 0]
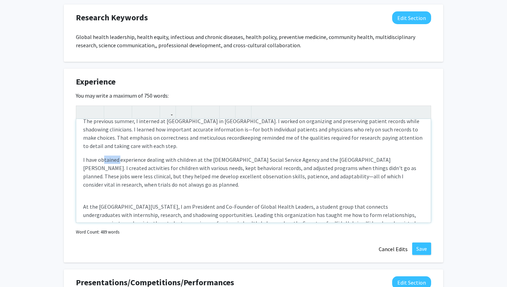
drag, startPoint x: 119, startPoint y: 163, endPoint x: 102, endPoint y: 162, distance: 17.2
click at [102, 162] on p "I have obtained experience dealing with children at the Jewish Social Service A…" at bounding box center [253, 171] width 340 height 33
drag, startPoint x: 271, startPoint y: 161, endPoint x: 405, endPoint y: 161, distance: 134.1
click at [405, 161] on p "I have gained experience dealing with children at the Jewish Social Service Age…" at bounding box center [253, 171] width 340 height 33
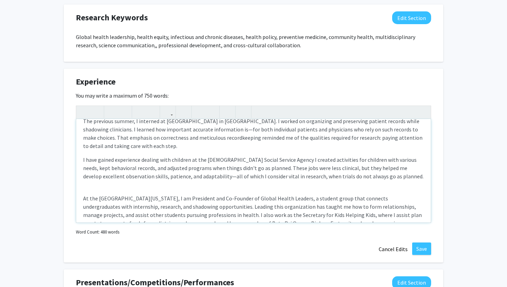
click at [267, 189] on div "My clinical experiences, leadership responsibilities, and coursework have all i…" at bounding box center [253, 170] width 354 height 103
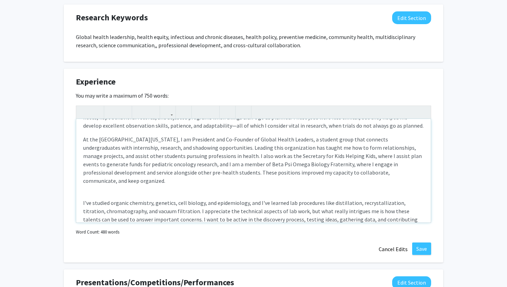
scroll to position [122, 0]
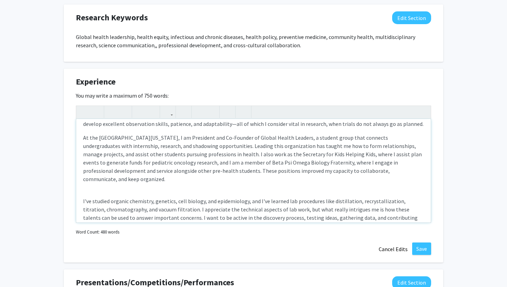
click at [207, 182] on div "My clinical experiences, leadership responsibilities, and coursework have all i…" at bounding box center [253, 170] width 354 height 103
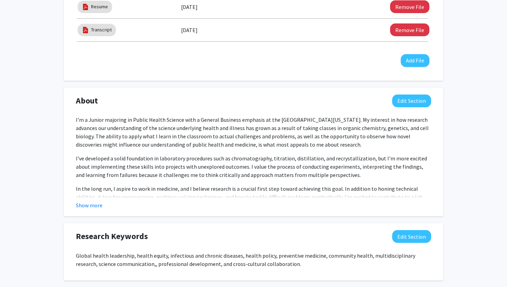
scroll to position [0, 0]
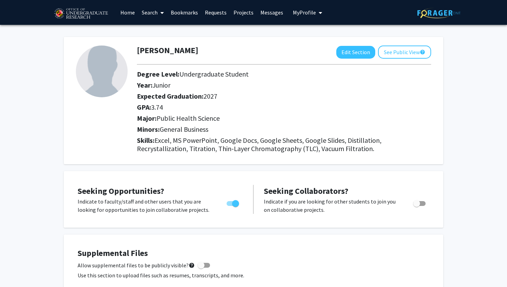
drag, startPoint x: 231, startPoint y: 210, endPoint x: 226, endPoint y: -43, distance: 253.0
click at [226, 0] on html "Skip navigation Home Search Bookmarks Requests Projects Messages My Profile Anu…" at bounding box center [253, 143] width 507 height 287
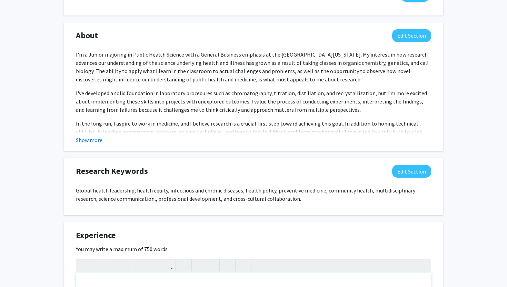
type textarea "<p><br></p><br><p>Overall, my experiences taught me tenacity, accuracy, and the…"
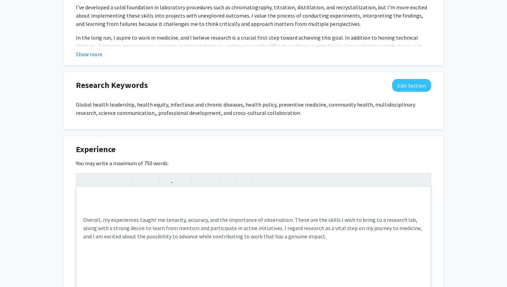
scroll to position [480, 0]
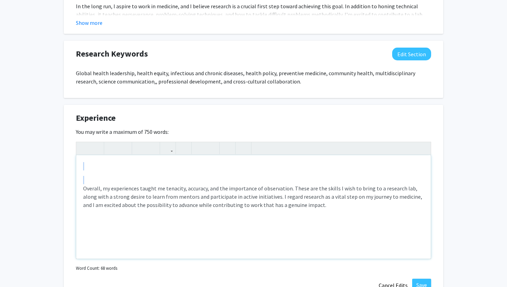
drag, startPoint x: 311, startPoint y: 210, endPoint x: 144, endPoint y: 138, distance: 181.2
click at [144, 138] on div "You may write a maximum of 750 words: <p><br></p><br><p>Overall, my experiences…" at bounding box center [253, 200] width 355 height 145
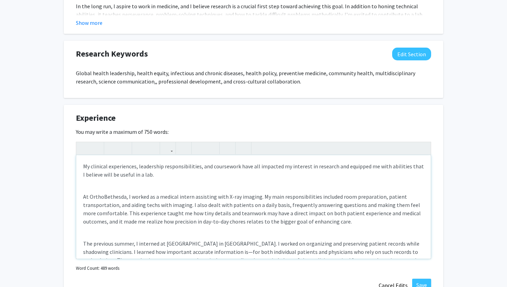
click at [103, 180] on div "My clinical experiences, leadership responsibilities, and coursework have all i…" at bounding box center [253, 206] width 354 height 103
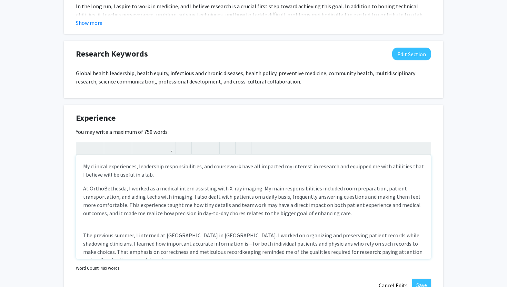
click at [97, 220] on div "My clinical experiences, leadership responsibilities, and coursework have all i…" at bounding box center [253, 206] width 354 height 103
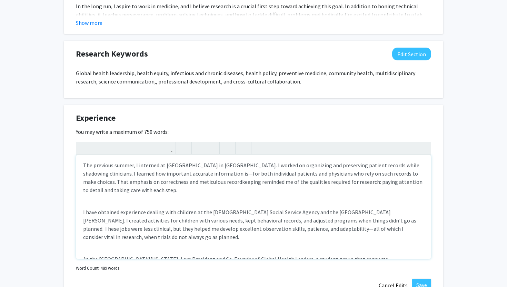
scroll to position [69, 0]
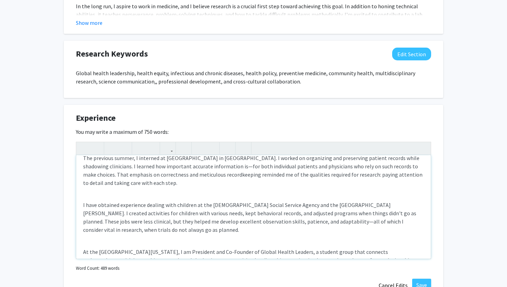
click at [96, 193] on div "My clinical experiences, leadership responsibilities, and coursework have all i…" at bounding box center [253, 206] width 354 height 103
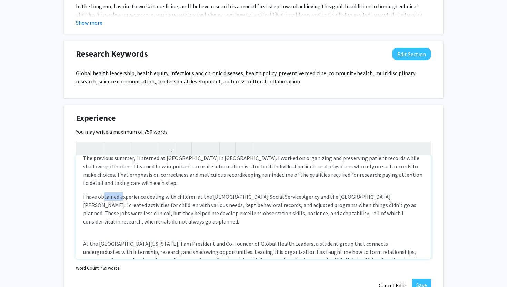
drag, startPoint x: 122, startPoint y: 200, endPoint x: 104, endPoint y: 197, distance: 18.1
click at [104, 197] on p "I have obtained experience dealing with children at the Jewish Social Service A…" at bounding box center [253, 208] width 340 height 33
click at [85, 239] on p "At the University of Maryland, I am President and Co-Founder of Global Health L…" at bounding box center [253, 264] width 340 height 50
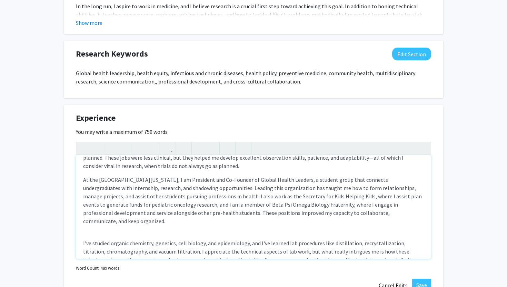
scroll to position [129, 0]
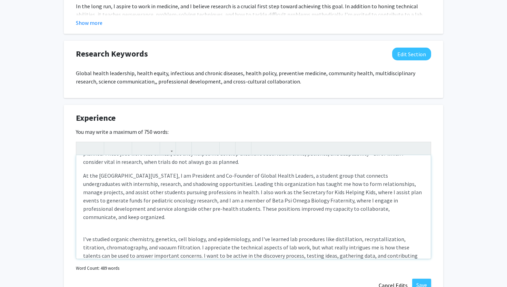
click at [78, 229] on div "My clinical experiences, leadership responsibilities, and coursework have all i…" at bounding box center [253, 206] width 354 height 103
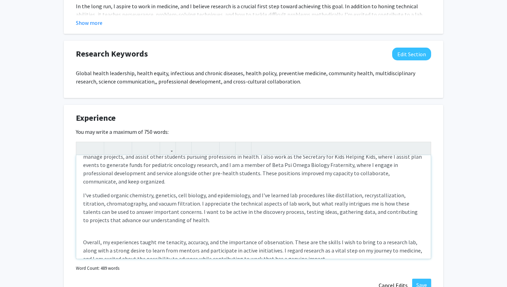
scroll to position [172, 0]
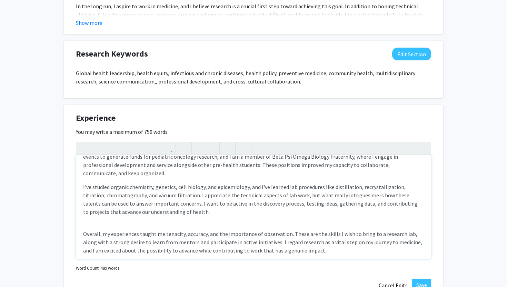
click at [82, 225] on div "My clinical experiences, leadership responsibilities, and coursework have all i…" at bounding box center [253, 206] width 354 height 103
type textarea "<p>My clinical experiences, leadership responsibilities, and coursework have al…"
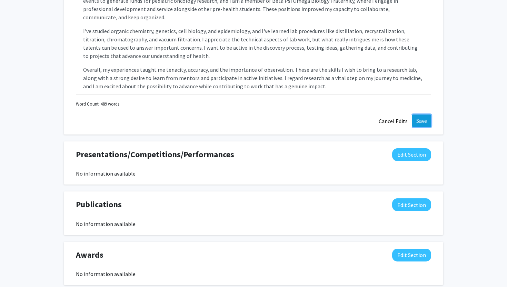
click at [423, 122] on button "Save" at bounding box center [421, 120] width 19 height 12
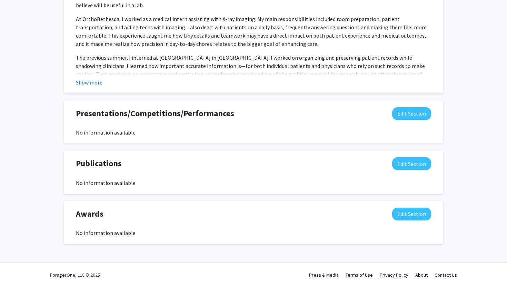
scroll to position [620, 0]
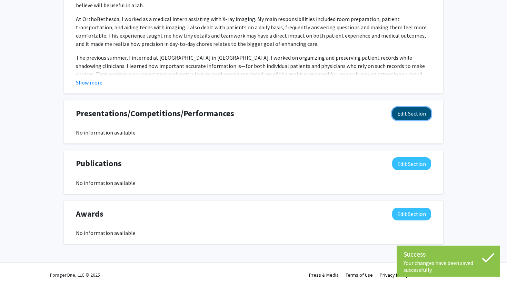
click at [419, 112] on button "Edit Section" at bounding box center [411, 113] width 39 height 13
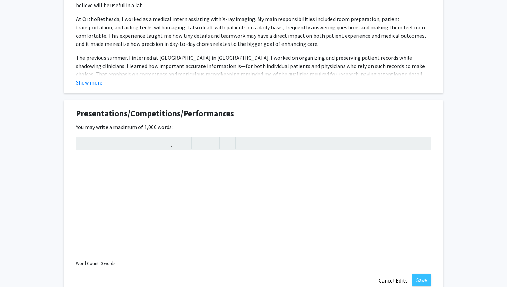
drag, startPoint x: 65, startPoint y: 97, endPoint x: 249, endPoint y: 130, distance: 186.9
copy div "Presentations/Competitions/Performances Edit Section You may write a maximum of…"
click at [217, 174] on div "Note to users with screen readers: Please deactivate our accessibility plugin f…" at bounding box center [253, 201] width 354 height 103
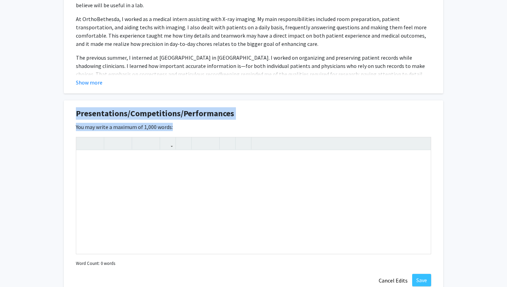
drag, startPoint x: 71, startPoint y: 113, endPoint x: 289, endPoint y: 134, distance: 219.2
click at [289, 134] on div "Presentations/Competitions/Performances Edit Section You may write a maximum of…" at bounding box center [253, 197] width 379 height 194
copy div "Presentations/Competitions/Performances Edit Section You may write a maximum of…"
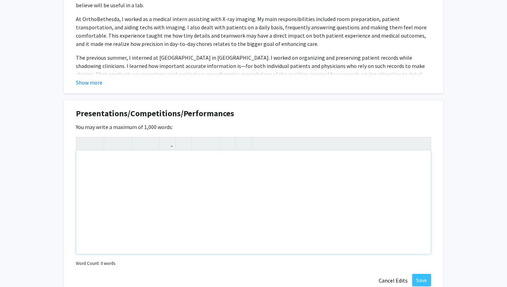
click at [202, 174] on div "Note to users with screen readers: Please deactivate our accessibility plugin f…" at bounding box center [253, 201] width 354 height 103
paste div "Note to users with screen readers: Please deactivate our accessibility plugin f…"
type textarea "<p>Research Presentation - Laboratory of Molecular and Thermodynamic Modeling, …"
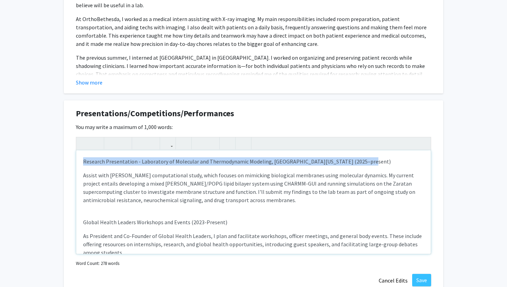
drag, startPoint x: 357, startPoint y: 158, endPoint x: 37, endPoint y: 146, distance: 320.4
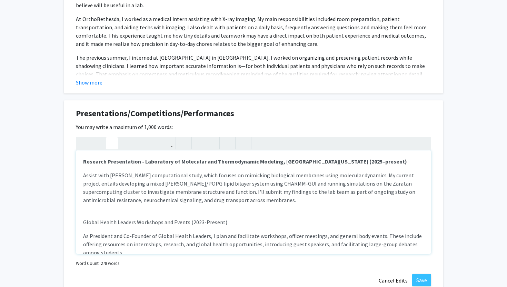
click at [200, 229] on div "Research Presentation - Laboratory of Molecular and Thermodynamic Modeling, Uni…" at bounding box center [253, 201] width 354 height 103
drag, startPoint x: 233, startPoint y: 218, endPoint x: 84, endPoint y: 218, distance: 148.9
click at [84, 218] on p "Global Health Leaders Workshops and Events (2023-Present)" at bounding box center [253, 222] width 340 height 8
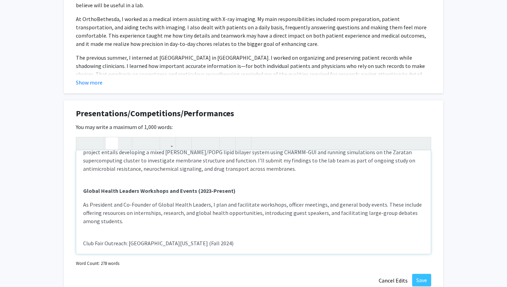
scroll to position [50, 0]
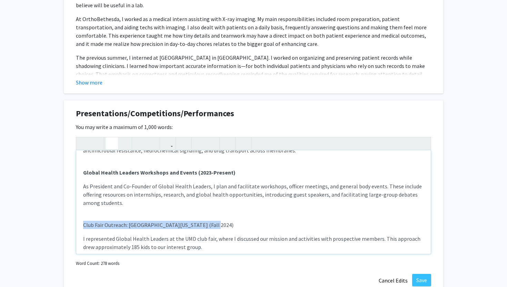
drag, startPoint x: 232, startPoint y: 228, endPoint x: 75, endPoint y: 226, distance: 156.8
click at [75, 226] on div "Presentations/Competitions/Performances Edit Section You may write a maximum of…" at bounding box center [253, 197] width 379 height 194
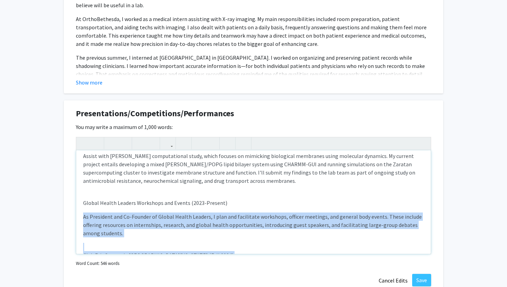
scroll to position [142, 0]
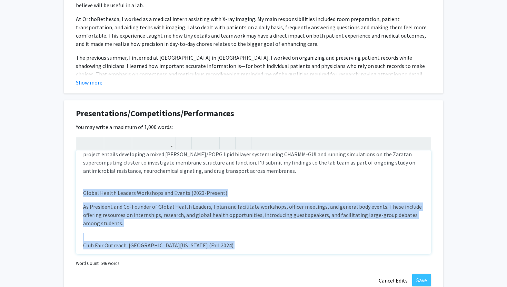
drag, startPoint x: 282, startPoint y: 194, endPoint x: 81, endPoint y: 194, distance: 201.3
click at [81, 194] on div "Research Presentation - Laboratory of Molecular and Thermodynamic Modeling, Uni…" at bounding box center [253, 201] width 354 height 103
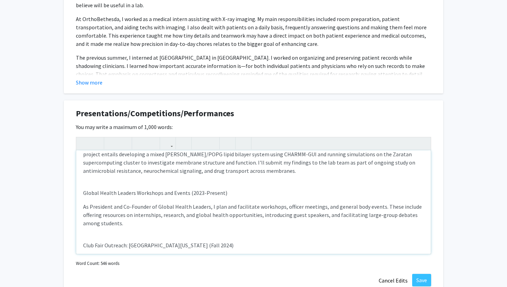
type textarea "<p><strong>Research Presentation - Laboratory of Molecular and Thermodynamic Mo…"
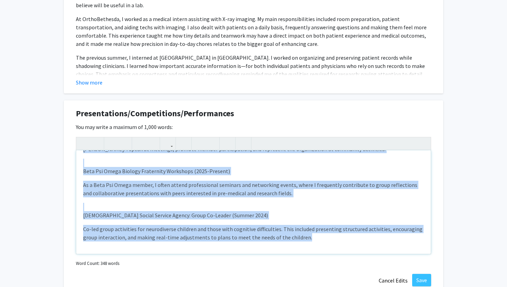
scroll to position [0, 0]
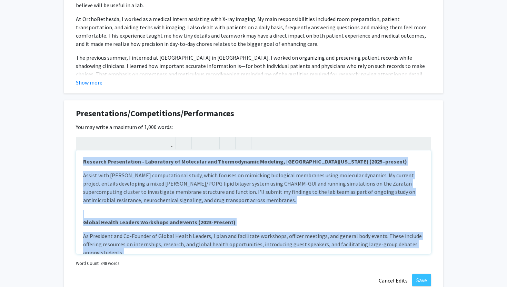
drag, startPoint x: 313, startPoint y: 238, endPoint x: 264, endPoint y: 22, distance: 221.5
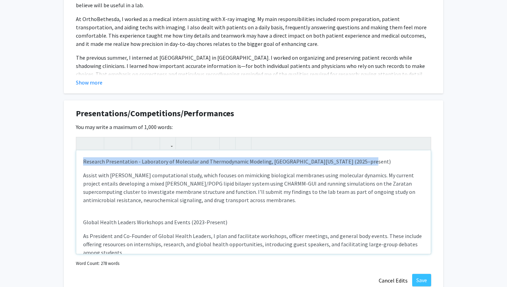
drag, startPoint x: 360, startPoint y: 160, endPoint x: 22, endPoint y: 156, distance: 337.8
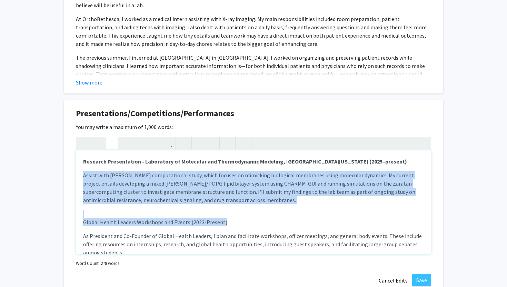
drag, startPoint x: 232, startPoint y: 225, endPoint x: 67, endPoint y: 217, distance: 165.2
click at [67, 217] on div "Presentations/Competitions/Performances Edit Section You may write a maximum of…" at bounding box center [253, 197] width 379 height 194
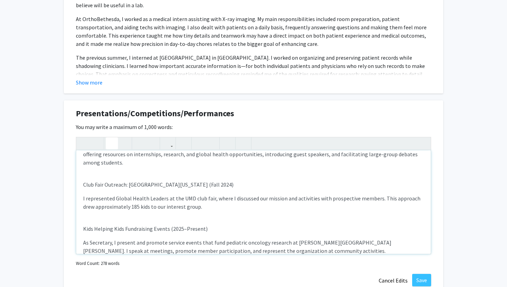
scroll to position [108, 0]
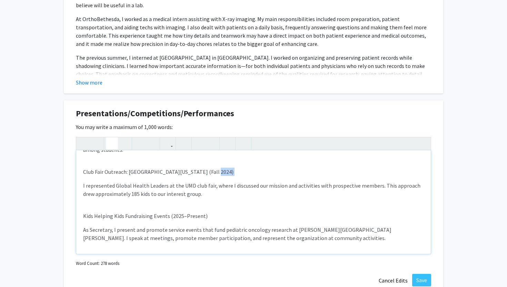
drag, startPoint x: 219, startPoint y: 171, endPoint x: 193, endPoint y: 174, distance: 26.0
click at [191, 174] on p "Club Fair Outreach: University of Maryland (Fall 2024)" at bounding box center [253, 171] width 340 height 8
click at [82, 184] on div "Research Presentation - Laboratory of Molecular and Thermodynamic Modeling, Uni…" at bounding box center [253, 201] width 354 height 103
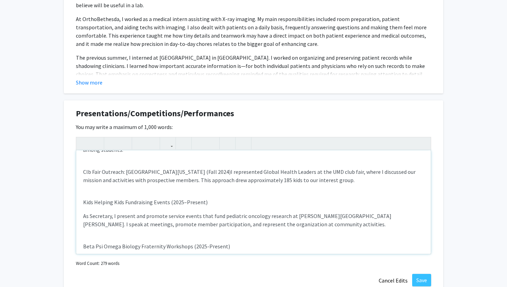
click at [125, 173] on span "b Fair Outreach: University of Maryland (Fall 2024)" at bounding box center [159, 171] width 143 height 7
click at [202, 172] on span "I represented Global Health Leaders at the UMD club fair, where I discussed our…" at bounding box center [248, 175] width 331 height 15
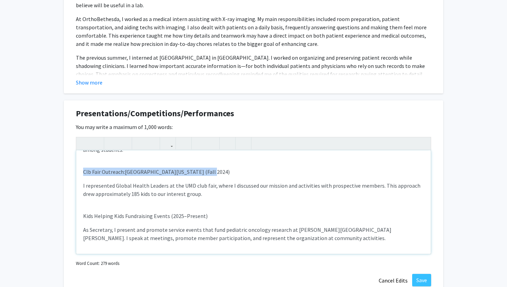
drag, startPoint x: 211, startPoint y: 171, endPoint x: 80, endPoint y: 173, distance: 130.6
click at [80, 173] on div "Research Presentation - Laboratory of Molecular and Thermodynamic Modeling, Uni…" at bounding box center [253, 201] width 354 height 103
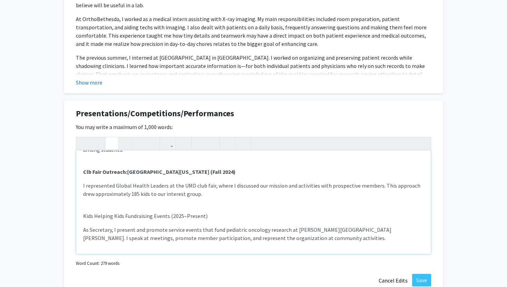
click at [87, 174] on strong "Cl b Fair Outreach: University of Maryland (Fall 2024)" at bounding box center [159, 171] width 152 height 7
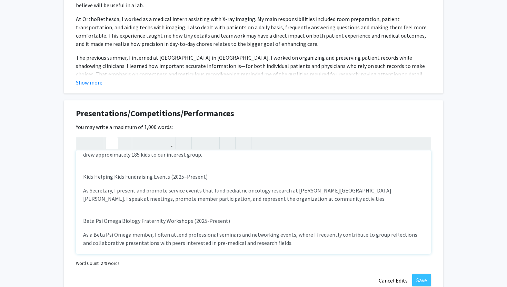
scroll to position [157, 0]
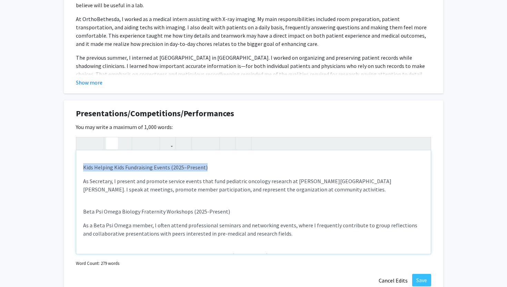
drag, startPoint x: 82, startPoint y: 165, endPoint x: 233, endPoint y: 170, distance: 151.0
click at [233, 170] on div "Research Presentation - Laboratory of Molecular and Thermodynamic Modeling, Uni…" at bounding box center [253, 201] width 354 height 103
click at [74, 217] on div "Presentations/Competitions/Performances Edit Section You may write a maximum of…" at bounding box center [253, 197] width 379 height 194
click at [78, 213] on div "Research Presentation - Laboratory of Molecular and Thermodynamic Modeling, Uni…" at bounding box center [253, 201] width 354 height 103
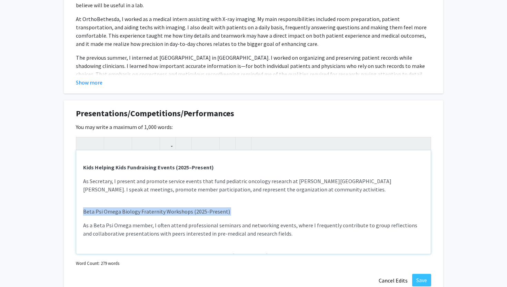
drag, startPoint x: 79, startPoint y: 211, endPoint x: 244, endPoint y: 216, distance: 164.8
click at [244, 216] on div "Research Presentation - Laboratory of Molecular and Thermodynamic Modeling, Uni…" at bounding box center [253, 201] width 354 height 103
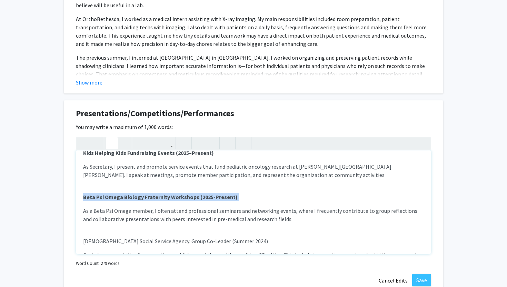
scroll to position [197, 0]
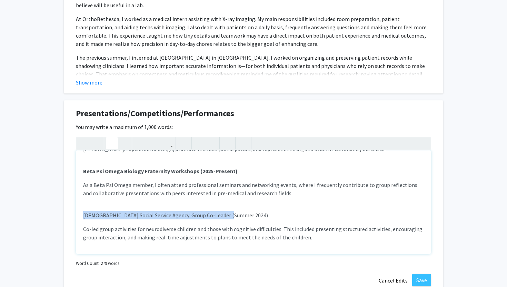
drag, startPoint x: 81, startPoint y: 214, endPoint x: 251, endPoint y: 215, distance: 169.9
click at [251, 215] on div "Research Presentation - Laboratory of Molecular and Thermodynamic Modeling, Uni…" at bounding box center [253, 201] width 354 height 103
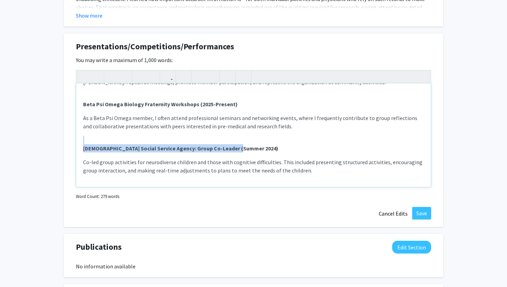
scroll to position [688, 0]
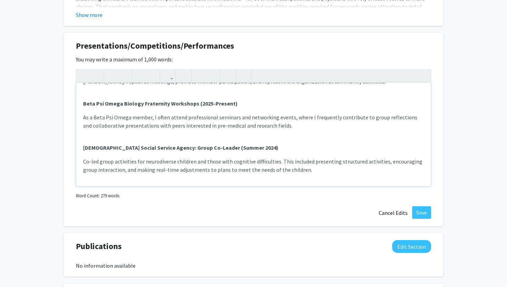
click at [306, 174] on div "Research Presentation - Laboratory of Molecular and Thermodynamic Modeling, Uni…" at bounding box center [253, 134] width 354 height 103
click at [428, 212] on button "Save" at bounding box center [421, 212] width 19 height 12
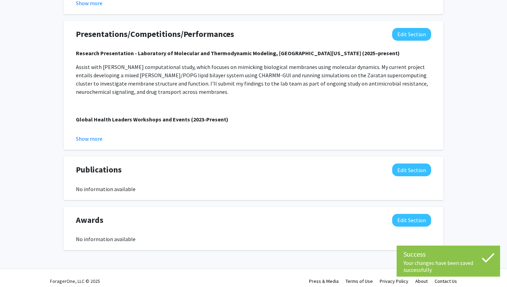
scroll to position [703, 0]
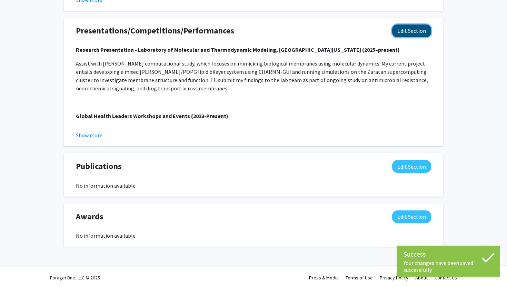
click at [405, 28] on button "Edit Section" at bounding box center [411, 30] width 39 height 13
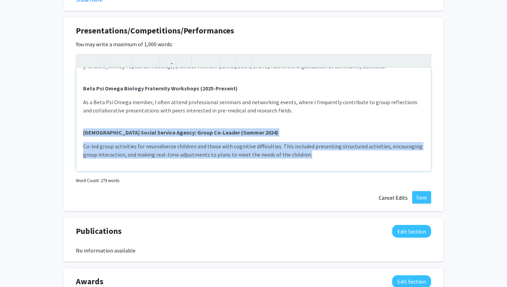
drag, startPoint x: 321, startPoint y: 160, endPoint x: 82, endPoint y: 132, distance: 240.1
click at [82, 132] on div "Research Presentation - Laboratory of Molecular and Thermodynamic Modeling, Uni…" at bounding box center [253, 119] width 354 height 103
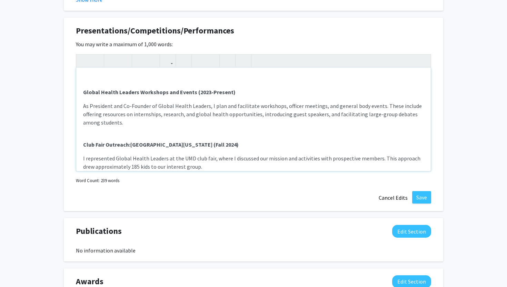
scroll to position [13, 0]
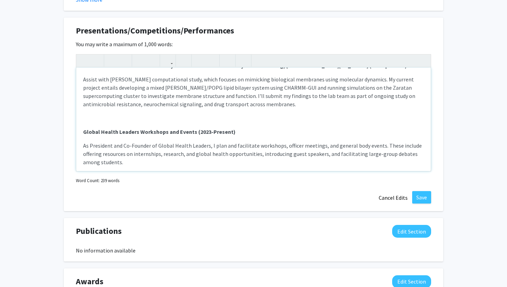
click at [181, 120] on p "Note to users with screen readers: Please deactivate our accessibility plugin f…" at bounding box center [253, 118] width 340 height 8
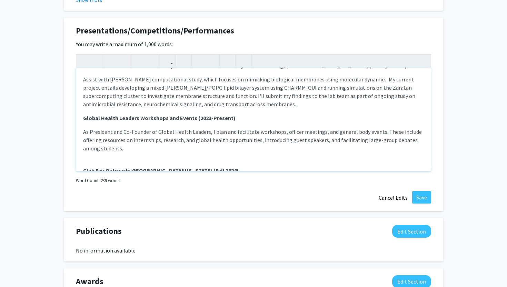
click at [146, 156] on div "Research Presentation - Laboratory of Molecular and Thermodynamic Modeling, Uni…" at bounding box center [253, 119] width 354 height 103
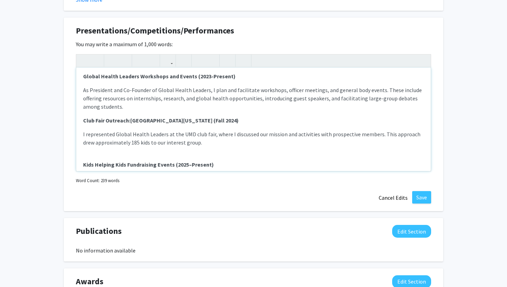
scroll to position [67, 0]
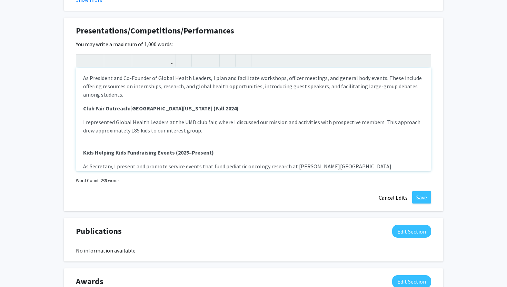
click at [105, 138] on div "Research Presentation - Laboratory of Molecular and Thermodynamic Modeling, Uni…" at bounding box center [253, 119] width 354 height 103
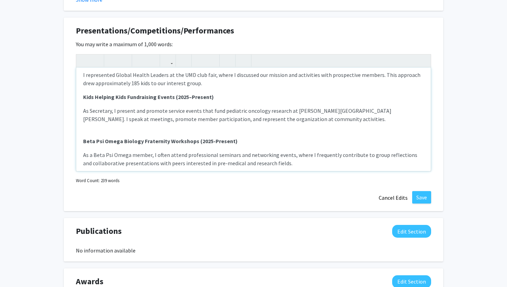
scroll to position [124, 0]
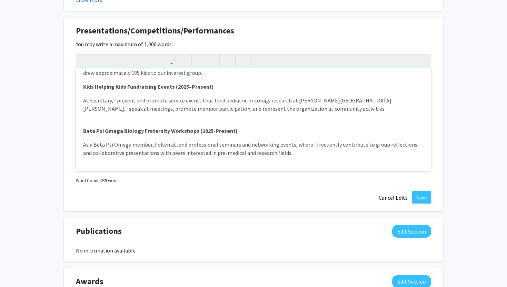
click at [84, 122] on div "Research Presentation - Laboratory of Molecular and Thermodynamic Modeling, Uni…" at bounding box center [253, 119] width 354 height 103
type textarea "<p><strong>Research Presentation - Laboratory of Molecular and Thermodynamic Mo…"
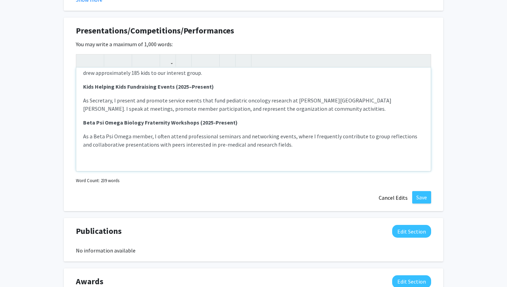
scroll to position [0, 0]
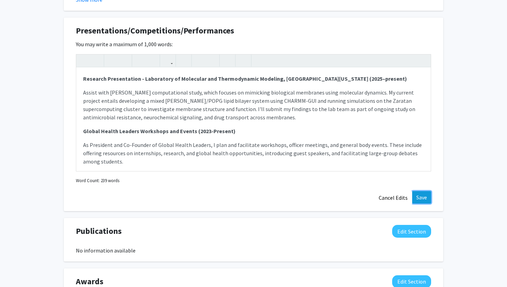
click at [417, 195] on button "Save" at bounding box center [421, 197] width 19 height 12
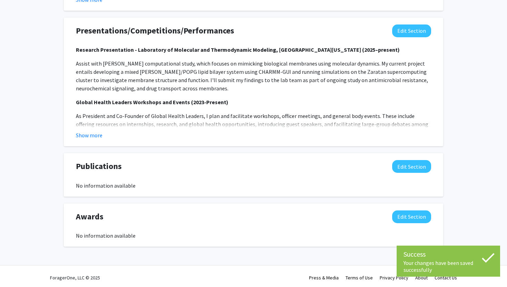
scroll to position [706, 0]
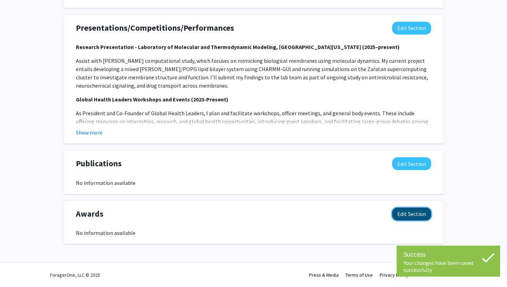
click at [408, 217] on button "Edit Section" at bounding box center [411, 213] width 39 height 13
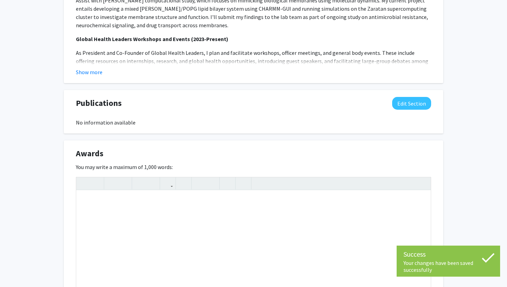
scroll to position [778, 0]
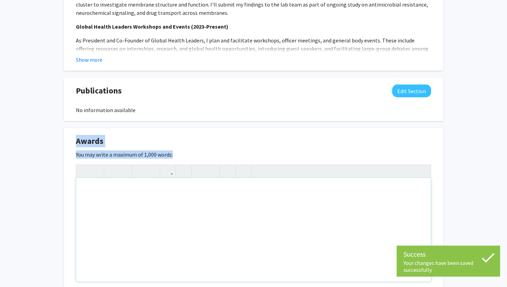
drag, startPoint x: 70, startPoint y: 133, endPoint x: 223, endPoint y: 180, distance: 159.9
click at [223, 180] on div "Awards Edit Section You may write a maximum of 1,000 words: Insert link Remove …" at bounding box center [253, 225] width 379 height 194
copy div "Awards Edit Section You may write a maximum of 1,000 words:"
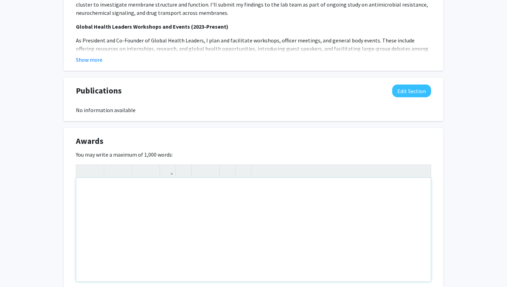
click at [167, 197] on div "Note to users with screen readers: Please deactivate our accessibility plugin f…" at bounding box center [253, 229] width 354 height 103
paste div "Note to users with screen readers: Please deactivate our accessibility plugin f…"
type textarea "<p>Awards</p><br><p>Public Health Honor Society - University of Maryland School…"
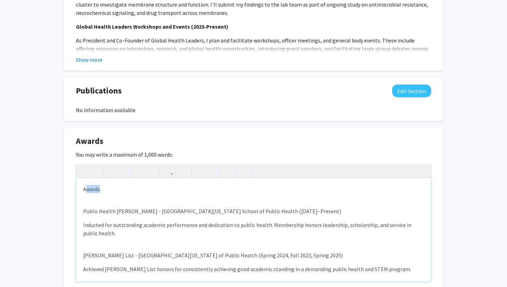
drag, startPoint x: 129, startPoint y: 191, endPoint x: 67, endPoint y: 183, distance: 62.5
click at [67, 183] on div "Awards Edit Section You may write a maximum of 1,000 words: Awards Public Healt…" at bounding box center [253, 225] width 379 height 194
click at [95, 200] on div "Public Health Honor Society - University of Maryland School of Public Health (M…" at bounding box center [253, 229] width 354 height 103
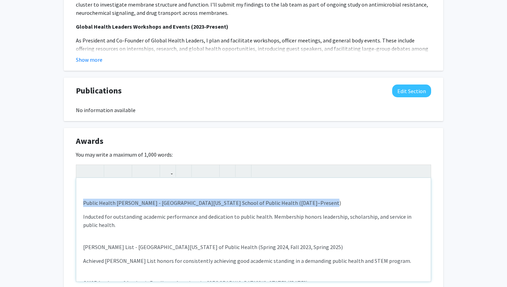
drag, startPoint x: 319, startPoint y: 201, endPoint x: 78, endPoint y: 201, distance: 241.2
click at [78, 201] on div "Public Health Honor Society - University of Maryland School of Public Health (M…" at bounding box center [253, 229] width 354 height 103
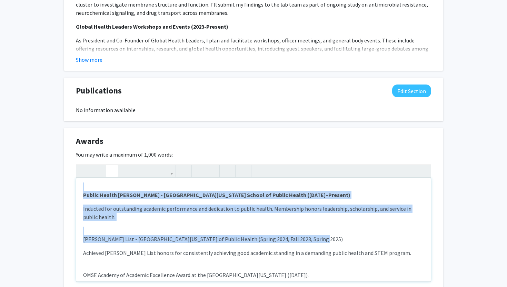
scroll to position [1, 0]
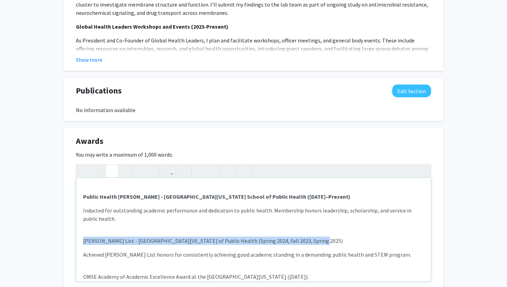
drag, startPoint x: 325, startPoint y: 212, endPoint x: 79, endPoint y: 239, distance: 247.3
click at [79, 239] on div "Public Health Honor Society - University of Maryland School of Public Health (M…" at bounding box center [253, 229] width 354 height 103
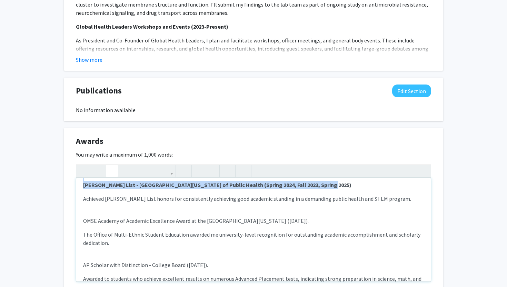
scroll to position [74, 0]
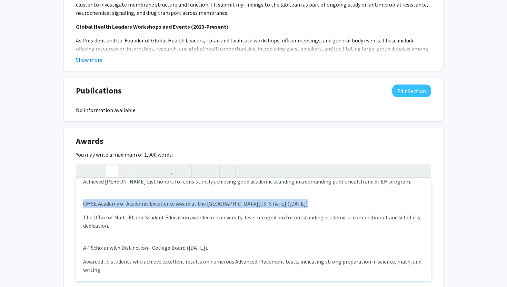
drag, startPoint x: 290, startPoint y: 203, endPoint x: 57, endPoint y: 200, distance: 233.3
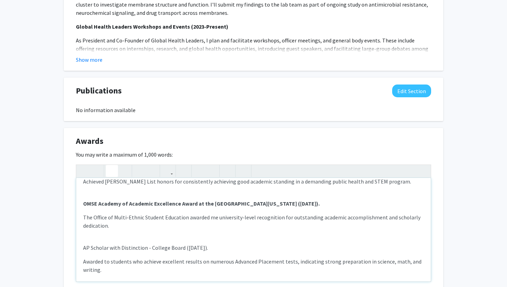
drag, startPoint x: 241, startPoint y: 254, endPoint x: 237, endPoint y: 252, distance: 3.9
click at [237, 252] on div "Public Health Honor Society - University of Maryland School of Public Health (M…" at bounding box center [253, 229] width 354 height 103
drag, startPoint x: 230, startPoint y: 246, endPoint x: 82, endPoint y: 250, distance: 147.5
click at [82, 250] on div "Public Health Honor Society - University of Maryland School of Public Health (M…" at bounding box center [253, 229] width 354 height 103
type textarea "<br><p><strong>Public Health Honor Society - University of Maryland School of P…"
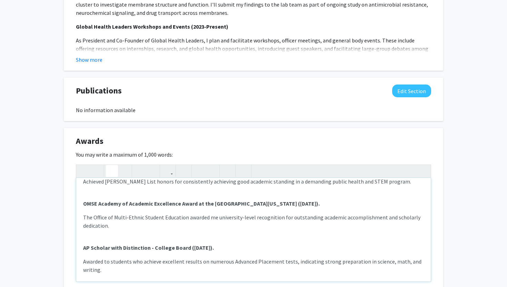
scroll to position [79, 0]
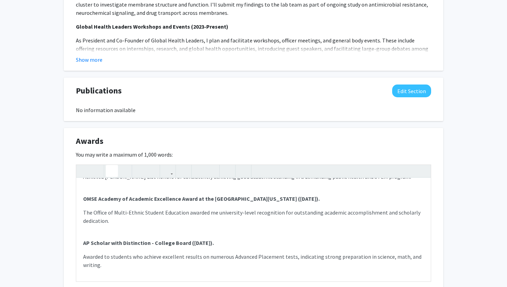
click at [395, 151] on div "You may write a maximum of 1,000 words: Public Health Honor Society - Universit…" at bounding box center [253, 222] width 355 height 145
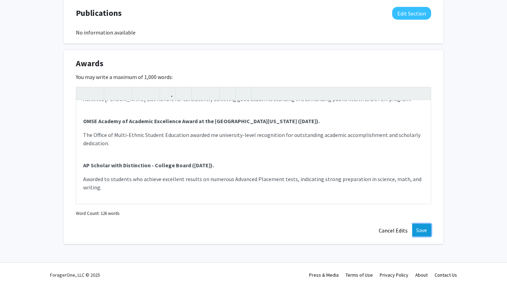
click at [424, 235] on button "Save" at bounding box center [421, 230] width 19 height 12
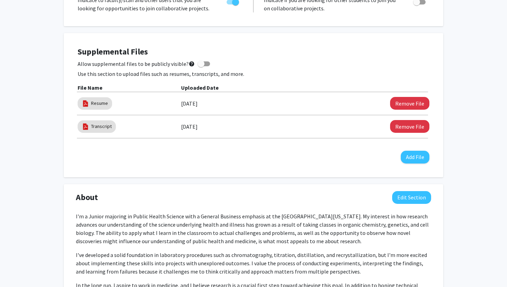
scroll to position [0, 0]
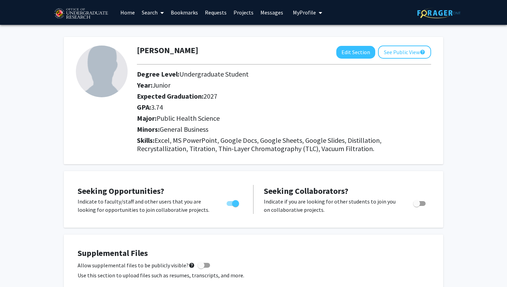
click at [148, 15] on link "Search" at bounding box center [152, 12] width 29 height 24
click at [166, 34] on span "Faculty/Staff" at bounding box center [163, 32] width 51 height 14
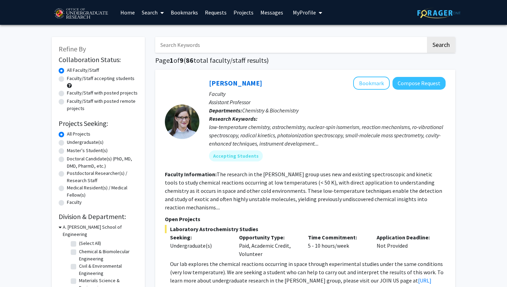
click at [93, 142] on label "Undergraduate(s)" at bounding box center [85, 142] width 37 height 7
click at [71, 142] on input "Undergraduate(s)" at bounding box center [69, 141] width 4 height 4
radio input "true"
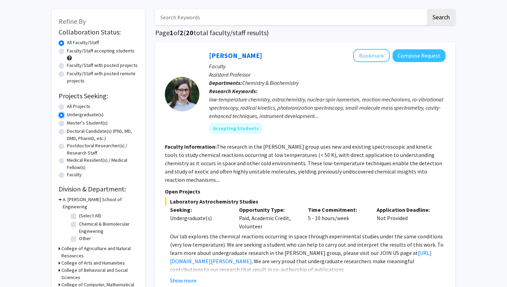
scroll to position [51, 0]
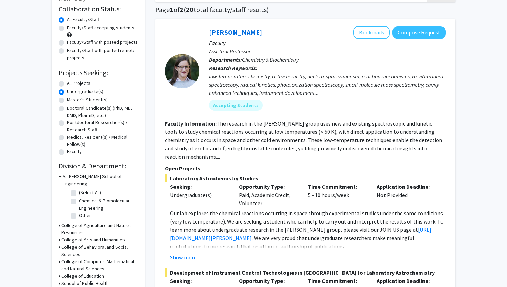
click at [75, 197] on fg-checkbox "Chemical & Biomolecular Engineering Chemical & Biomolecular Engineering" at bounding box center [103, 204] width 65 height 14
click at [79, 197] on label "Chemical & Biomolecular Engineering" at bounding box center [107, 204] width 57 height 14
click at [79, 197] on input "Chemical & Biomolecular Engineering" at bounding box center [81, 199] width 4 height 4
checkbox input "true"
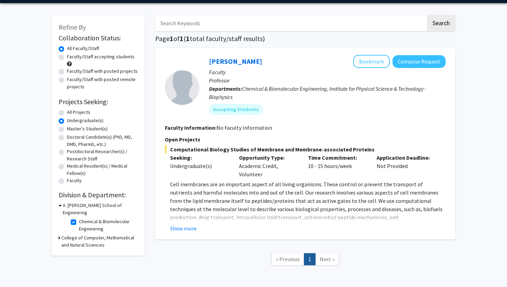
scroll to position [27, 0]
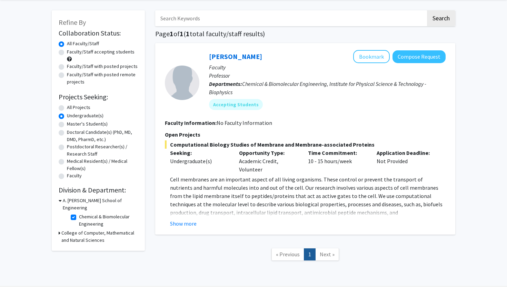
click at [79, 233] on h3 "College of Computer, Mathematical and Natural Sciences" at bounding box center [99, 236] width 77 height 14
click at [79, 245] on label "Institute for Physical Science & Technology - Biophysics" at bounding box center [107, 256] width 57 height 22
click at [79, 245] on input "Institute for Physical Science & Technology - Biophysics" at bounding box center [81, 247] width 4 height 4
checkbox input "true"
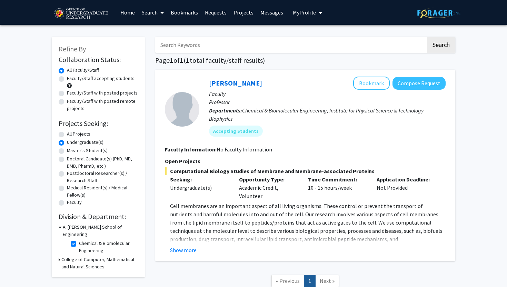
scroll to position [50, 0]
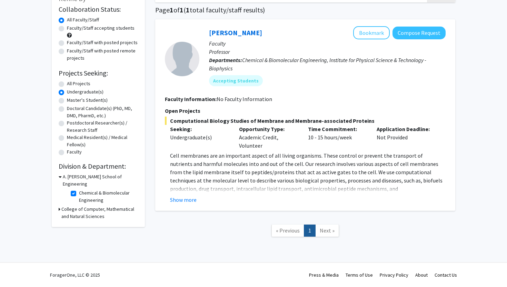
click at [332, 232] on span "Next »" at bounding box center [326, 230] width 15 height 7
click at [106, 189] on label "Chemical & Biomolecular Engineering" at bounding box center [107, 196] width 57 height 14
click at [83, 189] on input "Chemical & Biomolecular Engineering" at bounding box center [81, 191] width 4 height 4
checkbox input "false"
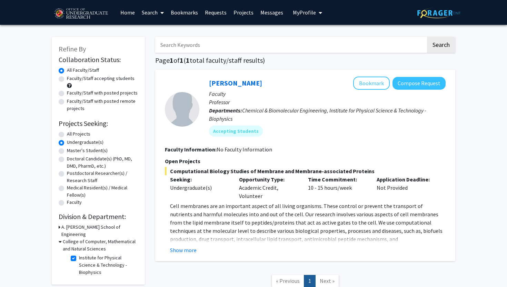
click at [100, 261] on label "Institute for Physical Science & Technology - Biophysics" at bounding box center [107, 265] width 57 height 22
click at [83, 258] on input "Institute for Physical Science & Technology - Biophysics" at bounding box center [81, 256] width 4 height 4
checkbox input "false"
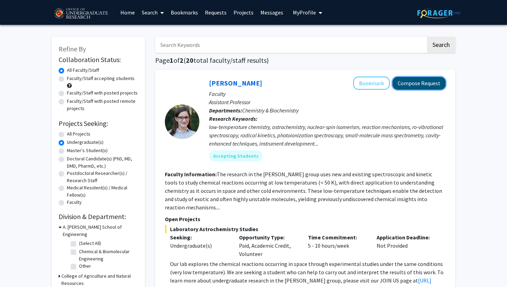
click at [427, 86] on button "Compose Request" at bounding box center [418, 83] width 53 height 13
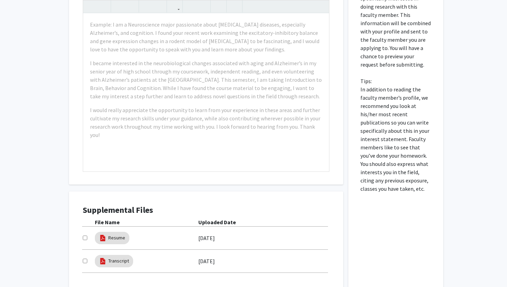
scroll to position [291, 0]
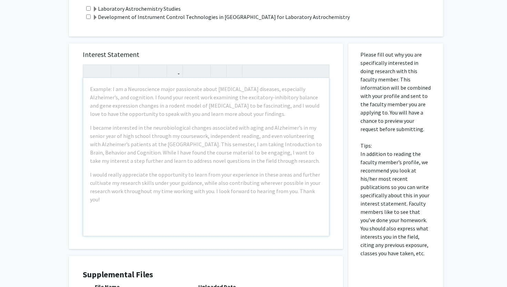
click at [217, 168] on div "Example: I am a Neuroscience major passionate about neurodegenerative diseases,…" at bounding box center [206, 157] width 246 height 158
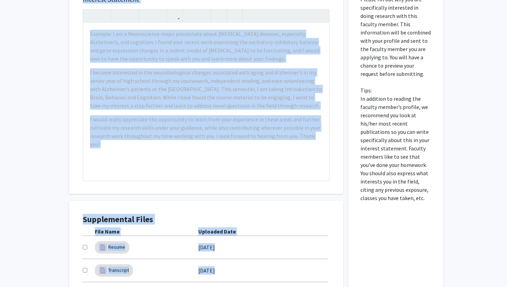
scroll to position [313, 0]
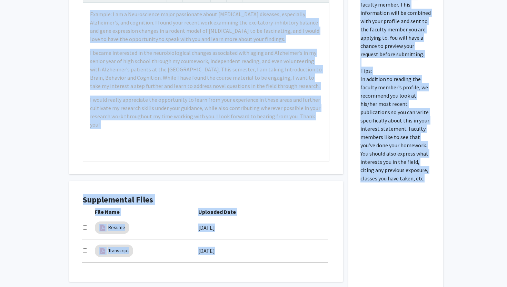
drag, startPoint x: 53, startPoint y: 16, endPoint x: 414, endPoint y: 182, distance: 397.4
click at [414, 182] on div "All Requests Request for Leah Dodson Request for Leah Dodson Departments: Chemi…" at bounding box center [253, 18] width 507 height 612
copy div "All Requests Request for Leah Dodson Request for Leah Dodson Departments: Chemi…"
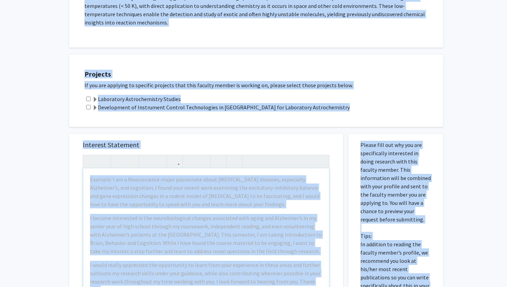
scroll to position [212, 0]
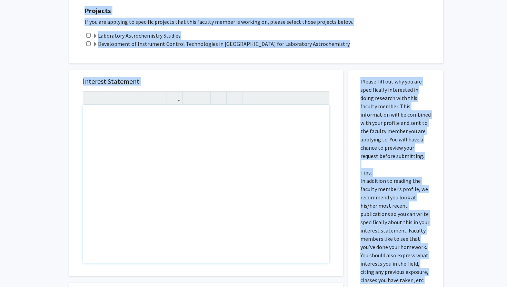
click at [195, 147] on div "Note to users with screen readers: Please press Alt+0 or Option+0 to deactivate…" at bounding box center [206, 184] width 246 height 158
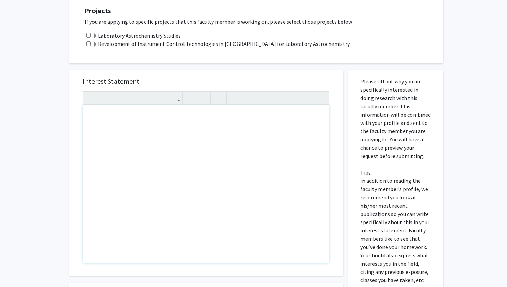
paste div "Note to users with screen readers: Please press Alt+0 or Option+0 to deactivate…"
type textarea "<p>I am a student at the University of Maryland, majoring in Public Health Scie…"
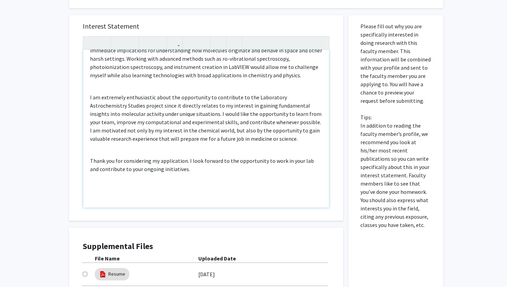
scroll to position [370, 0]
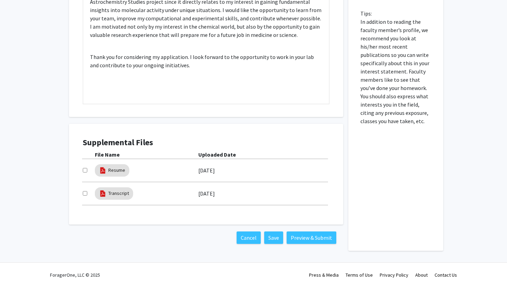
click at [88, 169] on div at bounding box center [89, 170] width 12 height 8
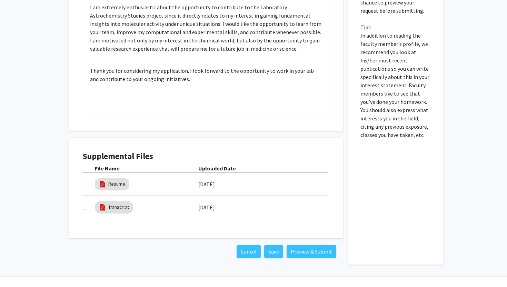
scroll to position [357, 0]
click at [273, 253] on button "Save" at bounding box center [273, 251] width 19 height 12
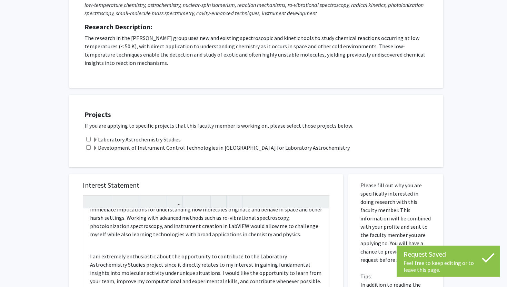
scroll to position [370, 0]
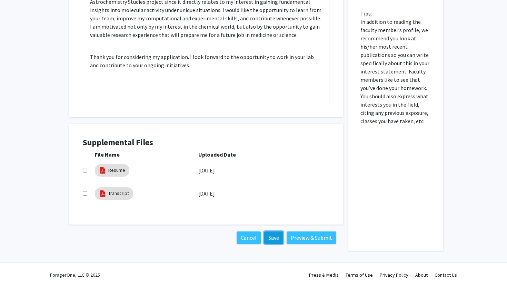
click at [274, 241] on button "Save" at bounding box center [273, 237] width 19 height 12
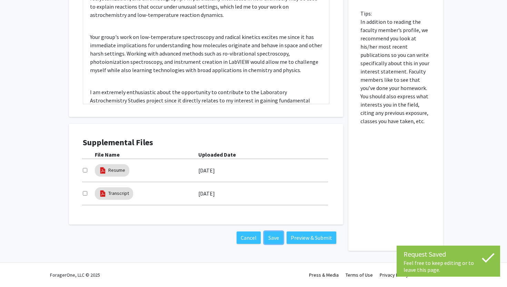
scroll to position [0, 0]
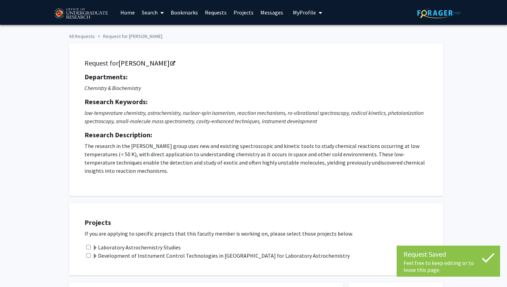
click at [305, 16] on span "My Profile" at bounding box center [304, 12] width 23 height 7
click at [308, 35] on div "Anusha Sastry View Profile" at bounding box center [326, 35] width 59 height 15
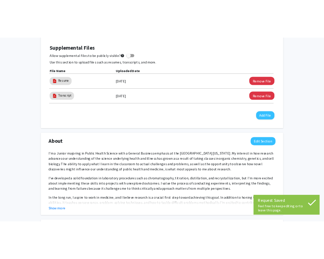
scroll to position [241, 0]
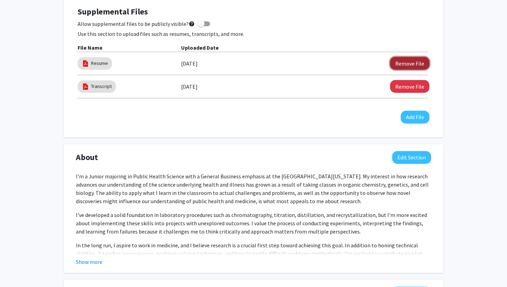
click at [417, 62] on button "Remove File" at bounding box center [409, 63] width 39 height 13
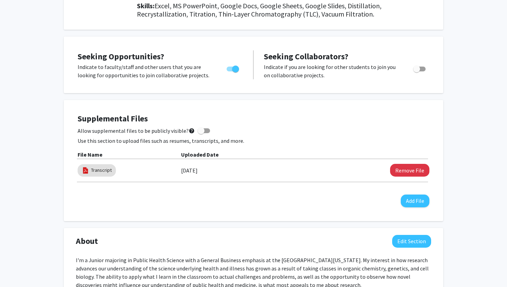
scroll to position [139, 0]
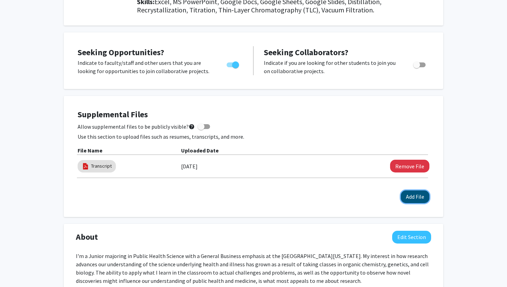
click at [414, 197] on button "Add File" at bounding box center [414, 196] width 29 height 13
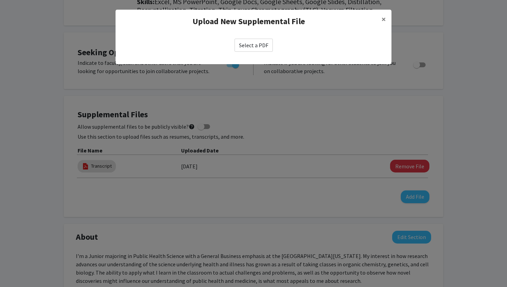
click at [240, 49] on label "Select a PDF" at bounding box center [253, 45] width 38 height 13
click at [0, 0] on input "Select a PDF" at bounding box center [0, 0] width 0 height 0
select select "custom"
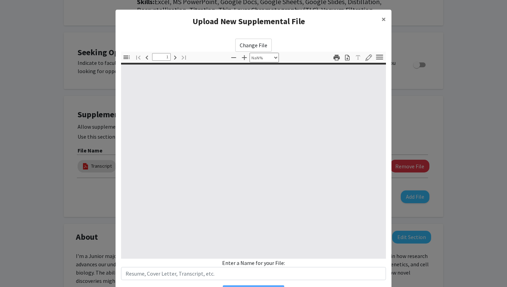
type input "0"
select select "custom"
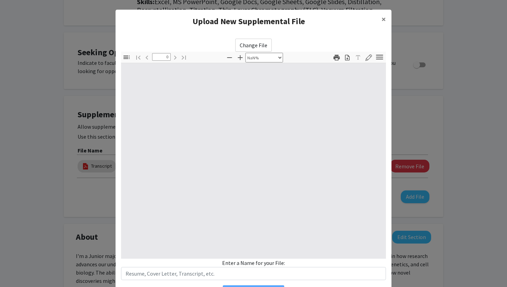
type input "1"
select select "auto"
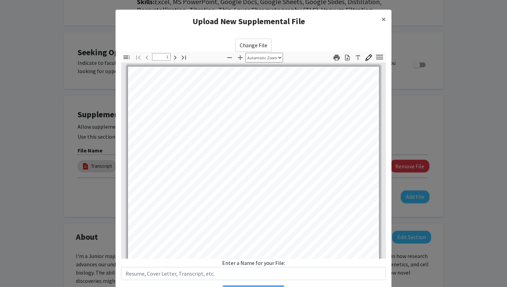
scroll to position [0, 0]
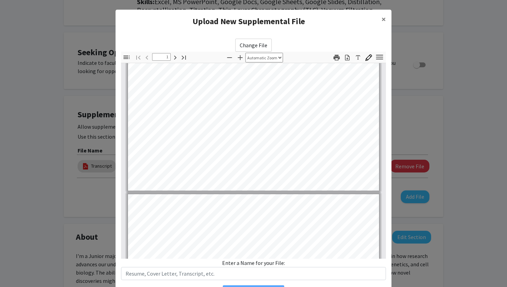
type input "2"
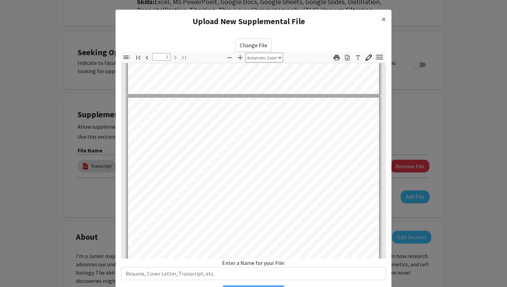
scroll to position [464, 0]
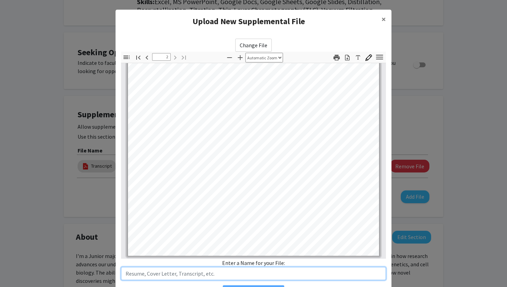
click at [293, 275] on input "text" at bounding box center [253, 273] width 265 height 13
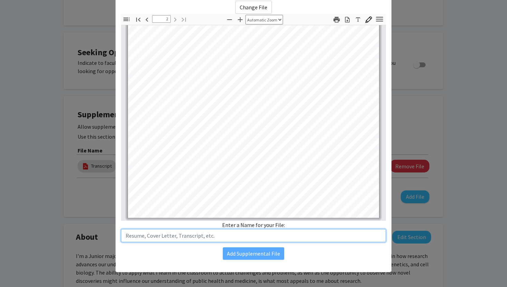
scroll to position [40, 0]
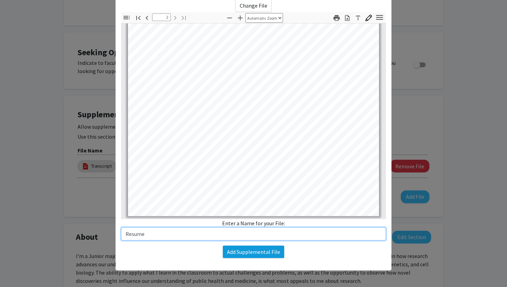
type input "Resume"
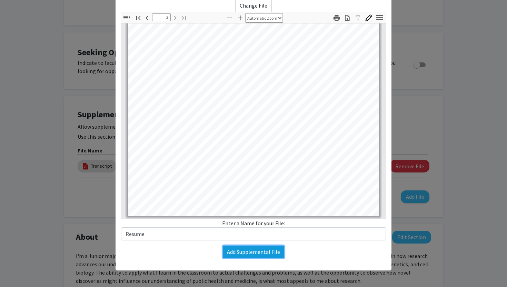
click at [269, 256] on button "Add Supplemental File" at bounding box center [253, 251] width 61 height 12
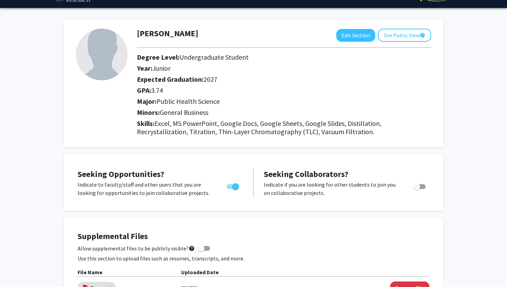
scroll to position [0, 0]
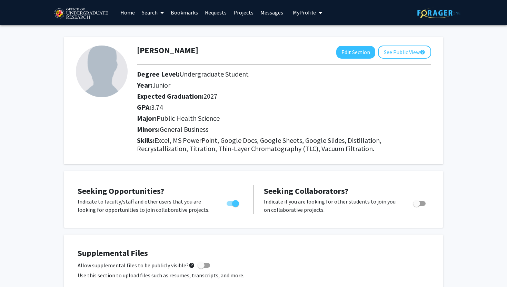
click at [155, 18] on link "Search" at bounding box center [152, 12] width 29 height 24
click at [191, 12] on link "Bookmarks" at bounding box center [184, 12] width 34 height 24
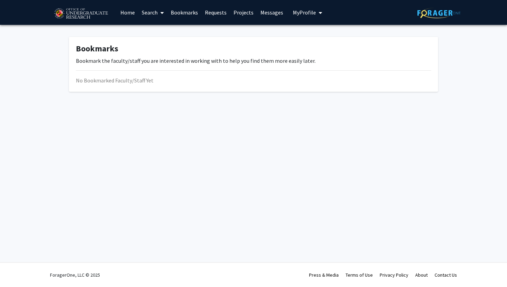
click at [225, 17] on link "Requests" at bounding box center [215, 12] width 29 height 24
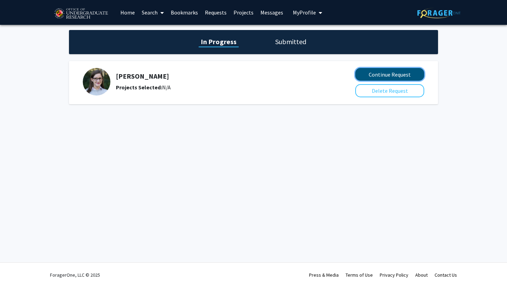
click at [368, 71] on button "Continue Request" at bounding box center [389, 74] width 69 height 13
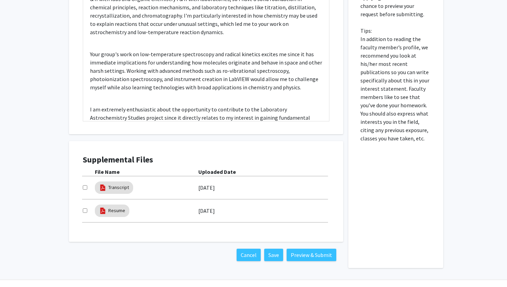
scroll to position [370, 0]
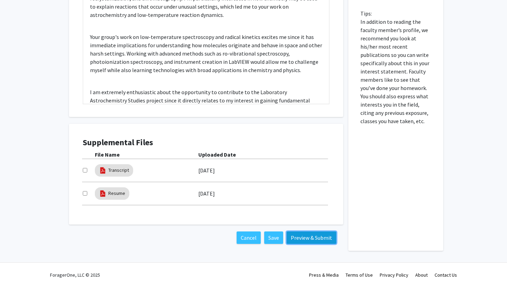
click at [312, 236] on button "Preview & Submit" at bounding box center [311, 237] width 50 height 12
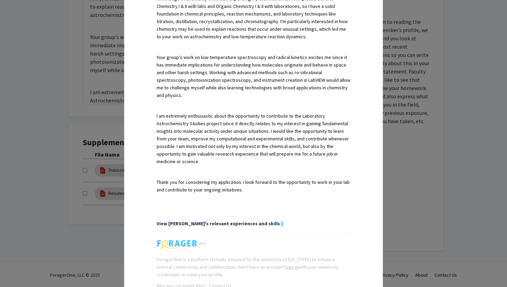
scroll to position [255, 0]
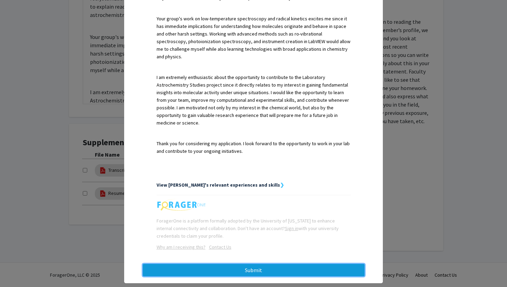
click at [240, 264] on button "Submit" at bounding box center [254, 270] width 222 height 12
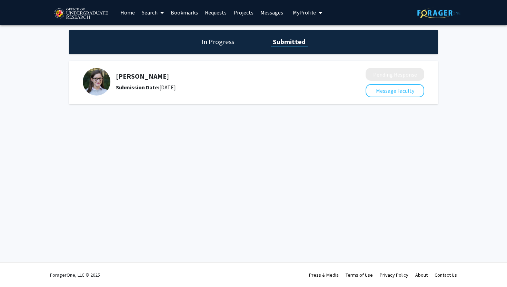
click at [129, 19] on link "Home" at bounding box center [127, 12] width 21 height 24
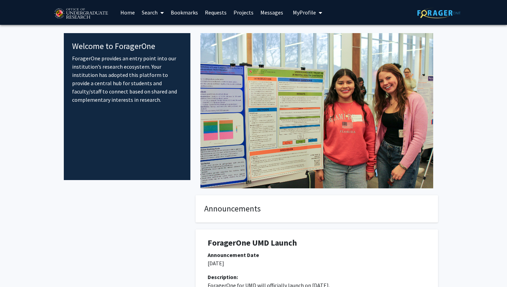
click at [151, 13] on link "Search" at bounding box center [152, 12] width 29 height 24
click at [157, 31] on span "Faculty/Staff" at bounding box center [163, 32] width 51 height 14
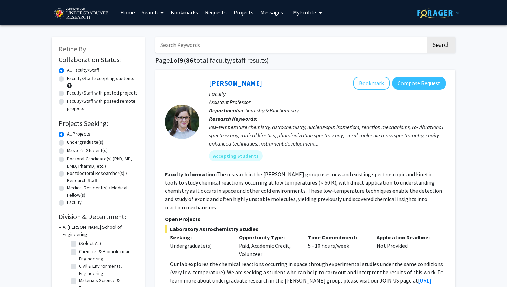
click at [89, 142] on label "Undergraduate(s)" at bounding box center [85, 142] width 37 height 7
click at [71, 142] on input "Undergraduate(s)" at bounding box center [69, 141] width 4 height 4
radio input "true"
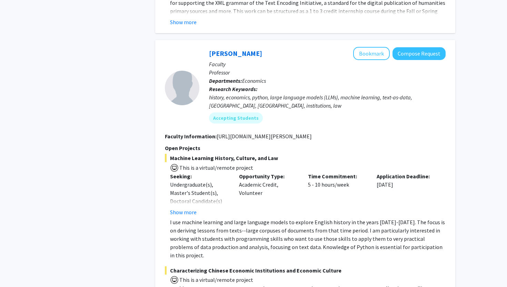
scroll to position [3219, 0]
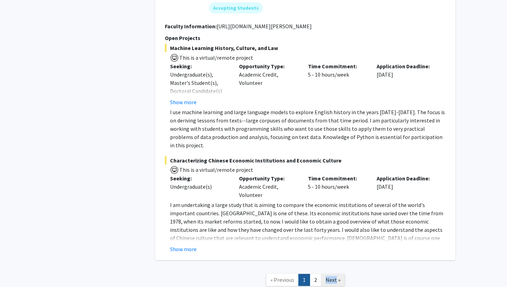
click at [331, 276] on span "Next »" at bounding box center [332, 279] width 15 height 7
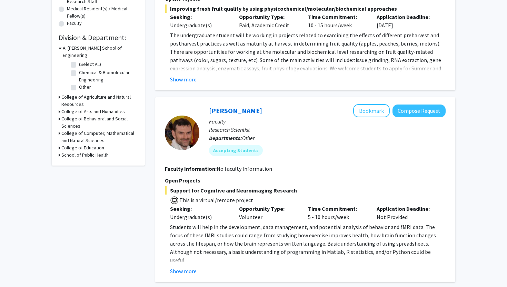
scroll to position [205, 0]
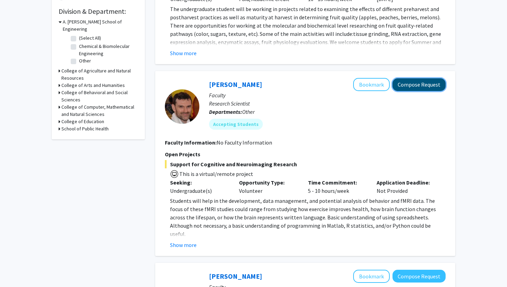
click at [416, 81] on button "Compose Request" at bounding box center [418, 84] width 53 height 13
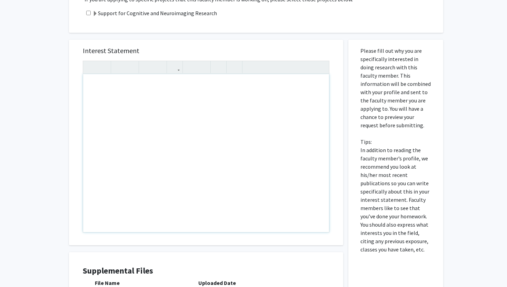
click at [227, 118] on div "Note to users with screen readers: Please press Alt+0 or Option+0 to deactivate…" at bounding box center [206, 153] width 246 height 158
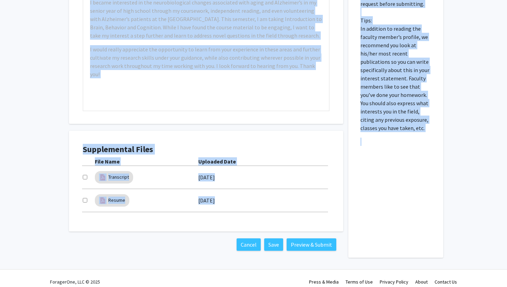
scroll to position [279, 0]
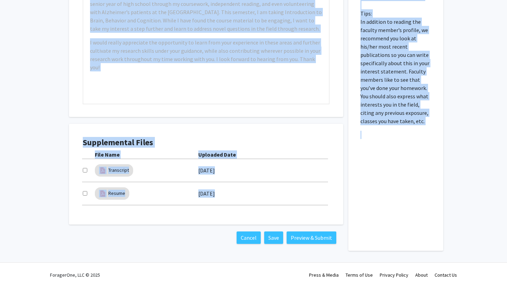
drag, startPoint x: 68, startPoint y: 53, endPoint x: 506, endPoint y: 286, distance: 496.6
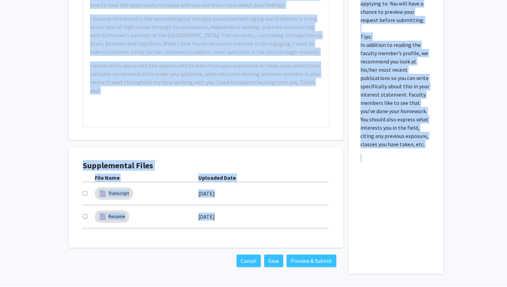
scroll to position [227, 0]
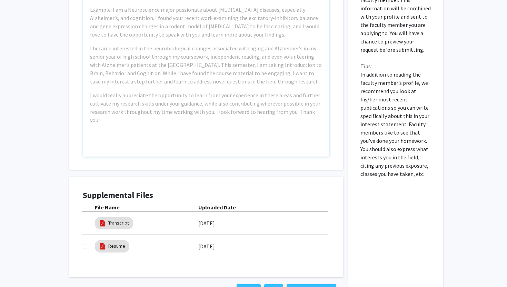
click at [225, 125] on div "Example: I am a Neuroscience major passionate about neurodegenerative diseases,…" at bounding box center [206, 78] width 246 height 158
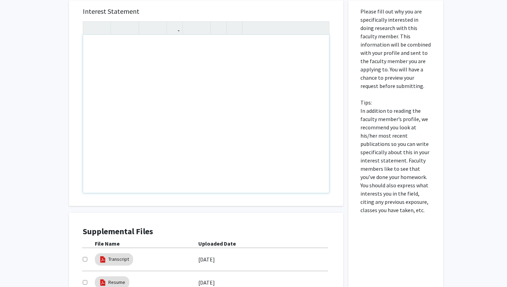
scroll to position [186, 0]
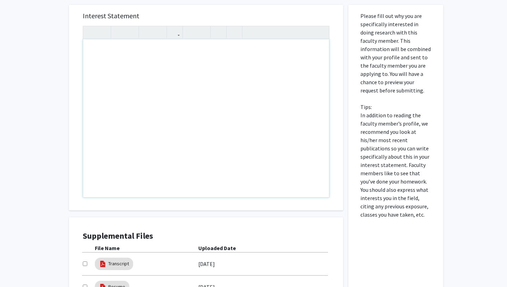
paste div "Note to users with screen readers: Please press Alt+0 or Option+0 to deactivate…"
type textarea "<p>I am a Junior at the University of Maryland studying Public Health Science w…"
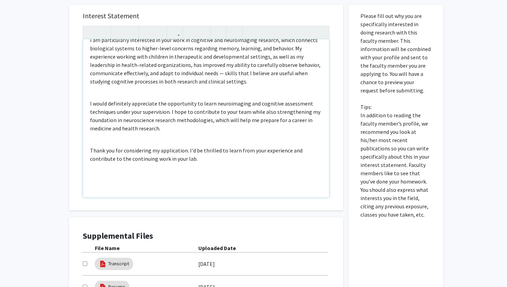
scroll to position [191, 0]
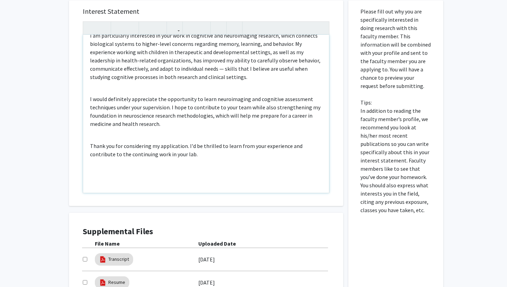
click at [198, 134] on div "I am a Junior at the University of Maryland studying Public Health Science with…" at bounding box center [206, 114] width 246 height 158
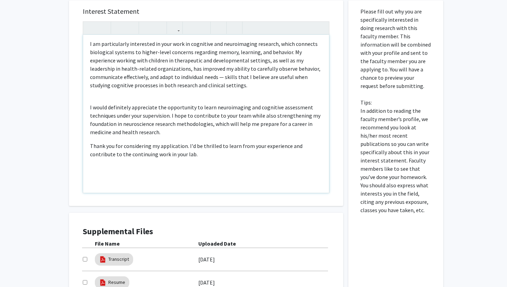
click at [145, 94] on div "I am a Junior at the University of Maryland studying Public Health Science with…" at bounding box center [206, 114] width 246 height 158
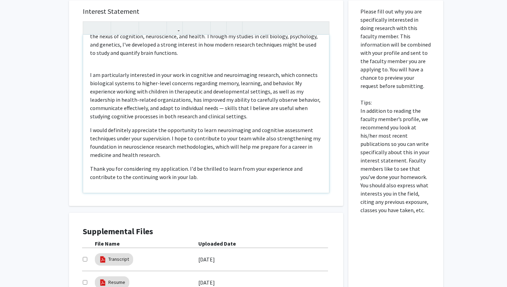
scroll to position [0, 0]
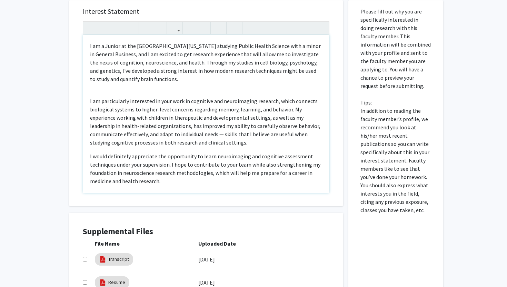
click at [107, 90] on div "I am a Junior at the University of Maryland studying Public Health Science with…" at bounding box center [206, 114] width 246 height 158
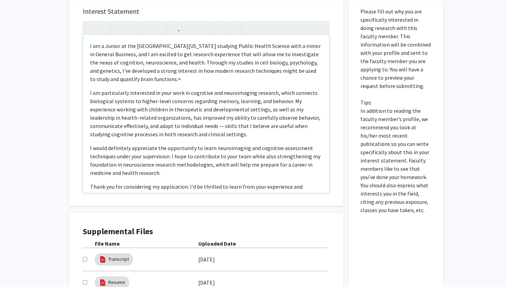
type textarea "<p>I am a Junior at the University of Maryland studying Public Health Science w…"
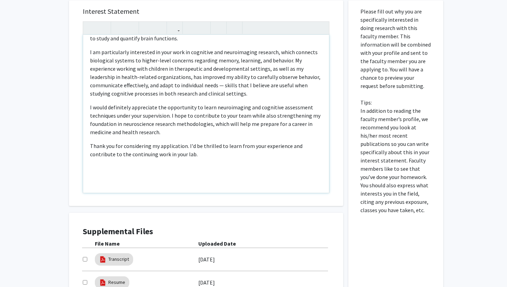
scroll to position [279, 0]
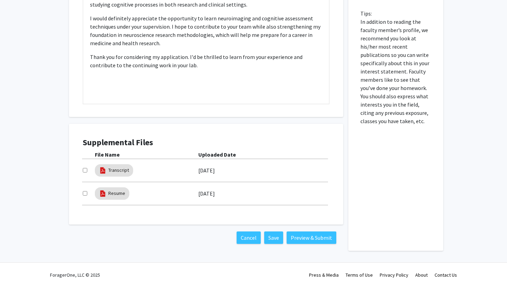
click at [84, 166] on div at bounding box center [89, 170] width 12 height 8
click at [83, 170] on input "checkbox" at bounding box center [85, 170] width 4 height 4
checkbox input "true"
click at [84, 192] on input "checkbox" at bounding box center [85, 193] width 4 height 4
checkbox input "true"
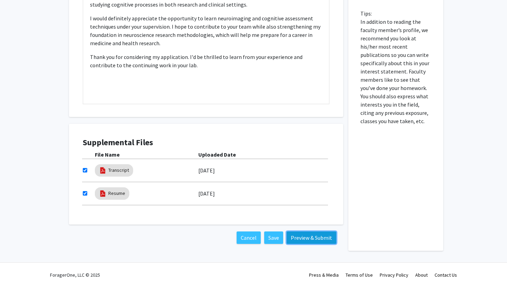
click at [320, 234] on button "Preview & Submit" at bounding box center [311, 237] width 50 height 12
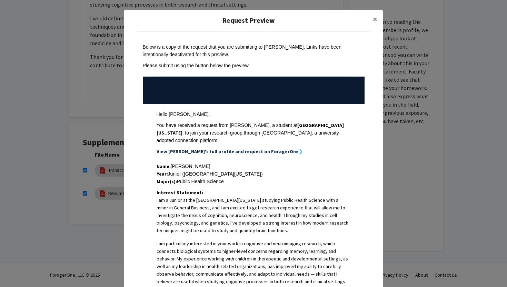
scroll to position [194, 0]
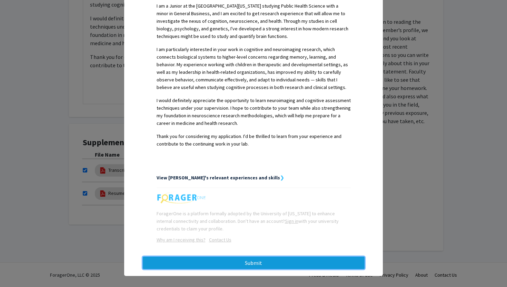
click at [288, 259] on button "Submit" at bounding box center [254, 262] width 222 height 12
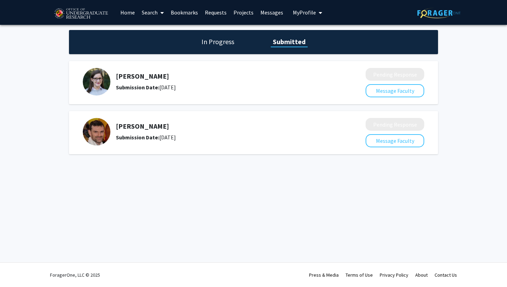
click at [129, 13] on link "Home" at bounding box center [127, 12] width 21 height 24
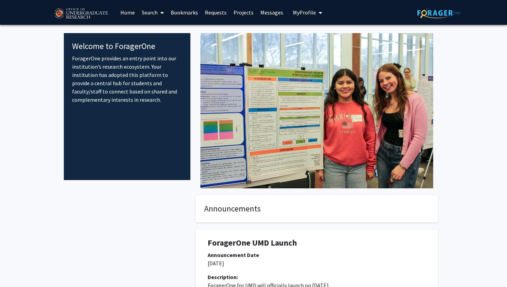
click at [140, 13] on link "Search" at bounding box center [152, 12] width 29 height 24
click at [163, 32] on span "Faculty/Staff" at bounding box center [163, 32] width 51 height 14
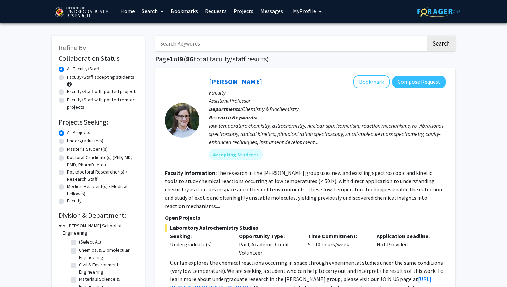
scroll to position [1, 0]
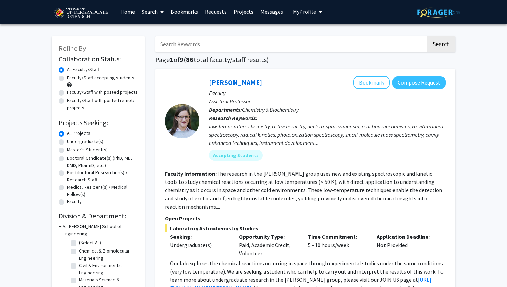
click at [91, 154] on div "Master's Student(s)" at bounding box center [98, 150] width 79 height 8
click at [86, 136] on label "All Projects" at bounding box center [78, 133] width 23 height 7
click at [71, 134] on input "All Projects" at bounding box center [69, 132] width 4 height 4
click at [86, 144] on label "Undergraduate(s)" at bounding box center [85, 141] width 37 height 7
click at [71, 142] on input "Undergraduate(s)" at bounding box center [69, 140] width 4 height 4
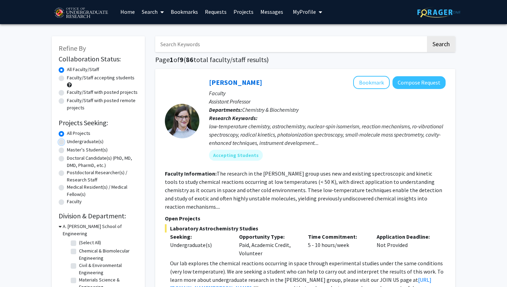
radio input "true"
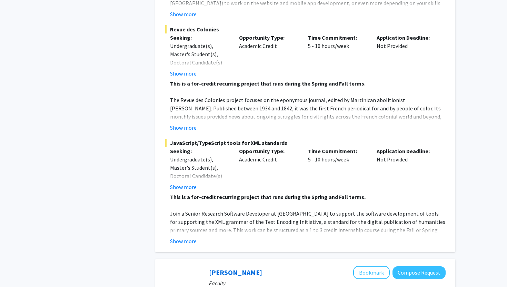
scroll to position [3219, 0]
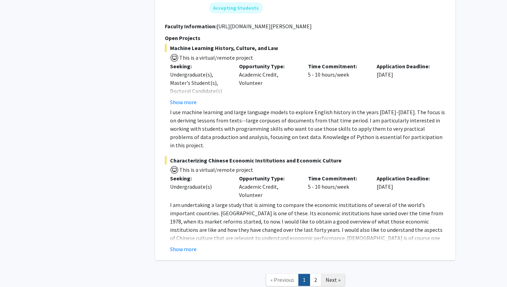
click at [329, 276] on span "Next »" at bounding box center [332, 279] width 15 height 7
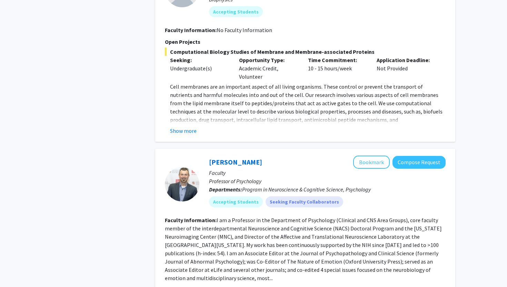
scroll to position [1485, 0]
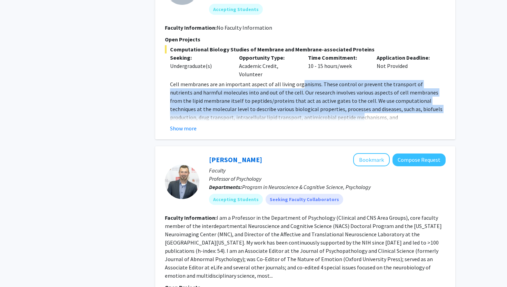
drag, startPoint x: 297, startPoint y: 80, endPoint x: 314, endPoint y: 103, distance: 29.1
click at [315, 103] on p "Cell membranes are an important aspect of all living organisms. These control o…" at bounding box center [307, 121] width 275 height 83
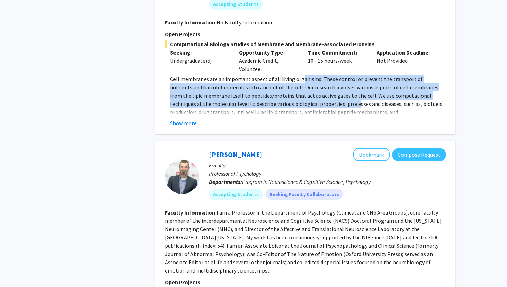
scroll to position [1493, 0]
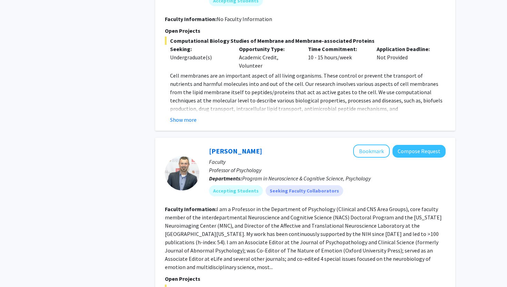
click at [314, 103] on p "Cell membranes are an important aspect of all living organisms. These control o…" at bounding box center [307, 112] width 275 height 83
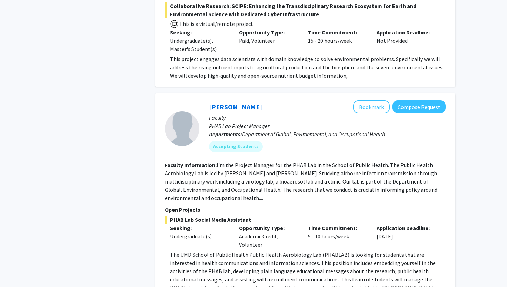
scroll to position [2114, 0]
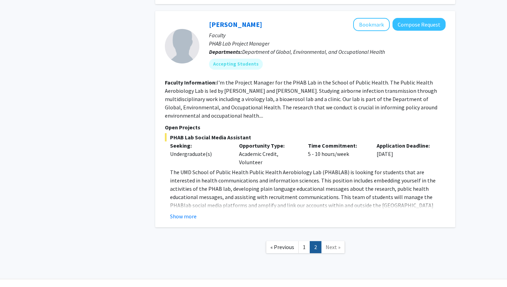
click at [185, 206] on div "Isabel Sierra Bookmark Compose Request Faculty PHAB Lab Project Manager Departm…" at bounding box center [305, 119] width 300 height 216
click at [184, 212] on button "Show more" at bounding box center [183, 216] width 27 height 8
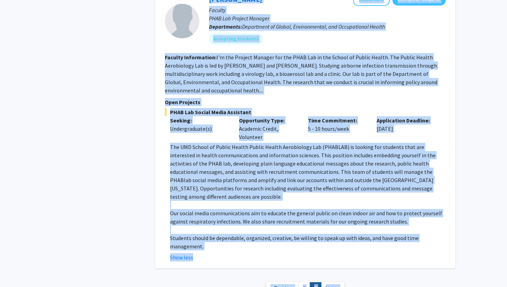
scroll to position [2168, 0]
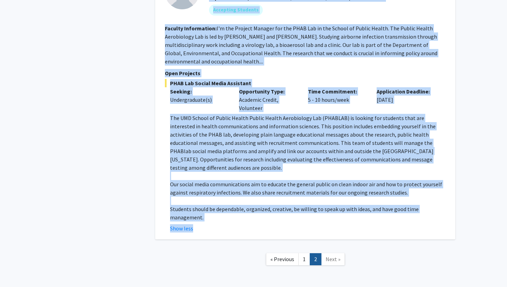
drag, startPoint x: 198, startPoint y: 4, endPoint x: 354, endPoint y: 214, distance: 261.1
click at [354, 214] on div "Isabel Sierra Bookmark Compose Request Faculty PHAB Lab Project Manager Departm…" at bounding box center [305, 98] width 300 height 282
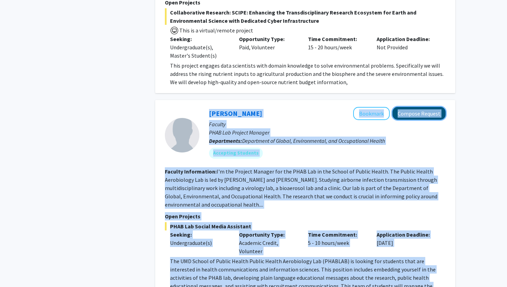
click at [413, 107] on button "Compose Request" at bounding box center [418, 113] width 53 height 13
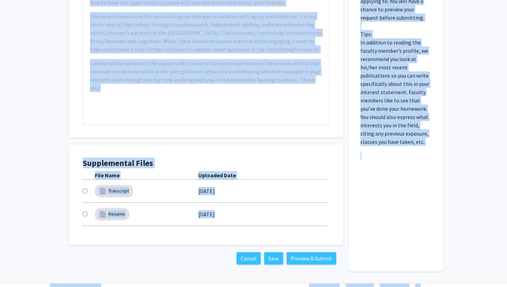
scroll to position [279, 0]
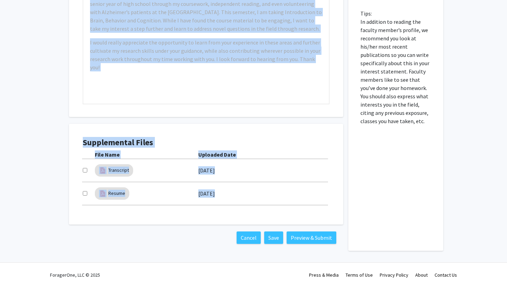
drag, startPoint x: 74, startPoint y: 38, endPoint x: 425, endPoint y: 256, distance: 412.5
click at [425, 256] on div "All Requests Request for Isabel Sierra Request for Isabel Sierra Departments: D…" at bounding box center [253, 5] width 507 height 521
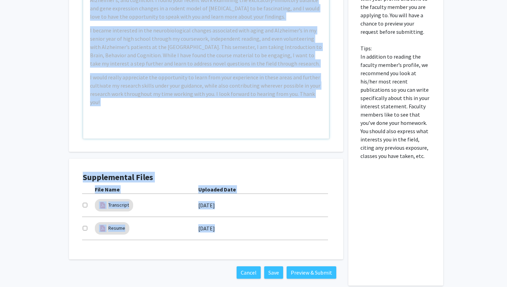
scroll to position [200, 0]
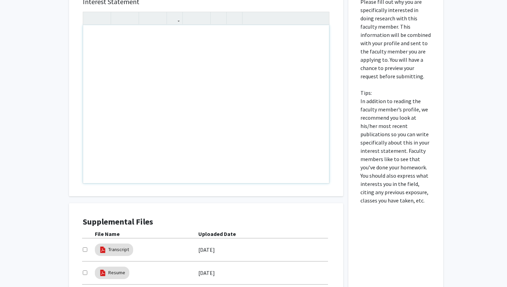
paste div "Note to users with screen readers: Please press Alt+0 or Option+0 to deactivate…"
type textarea "<p>I am a student at the University of Maryland majoring in&nbsp;Public Health …"
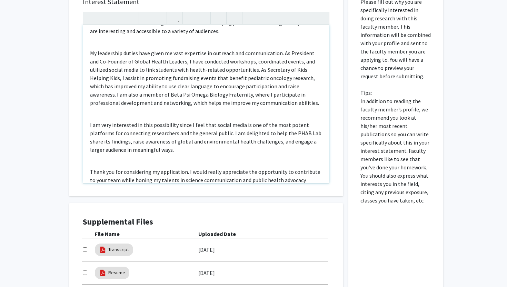
scroll to position [82, 0]
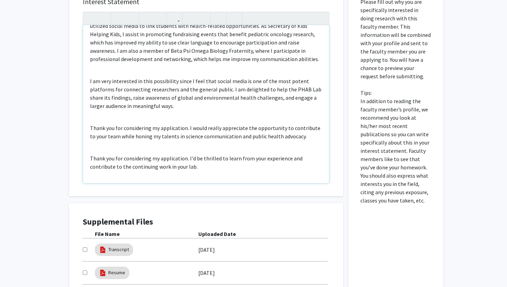
click at [171, 155] on p "Thank you for considering my application. I'd be thrilled to learn from your ex…" at bounding box center [206, 162] width 232 height 17
click at [160, 146] on div "I am a student at the University of Maryland majoring in Public Health Science …" at bounding box center [206, 104] width 246 height 158
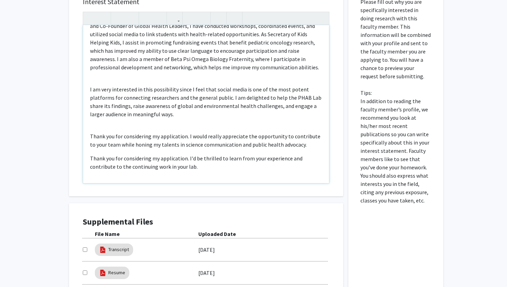
click at [132, 122] on div "I am a student at the University of Maryland majoring in Public Health Science …" at bounding box center [206, 104] width 246 height 158
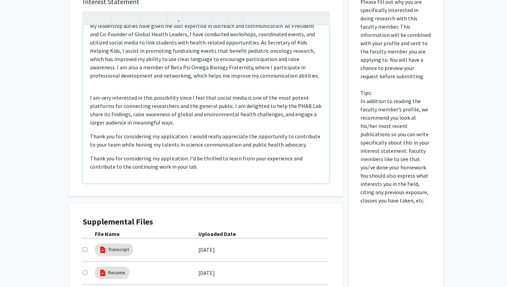
scroll to position [65, 0]
click at [105, 91] on div "I am a student at the University of Maryland majoring in Public Health Science …" at bounding box center [206, 104] width 246 height 158
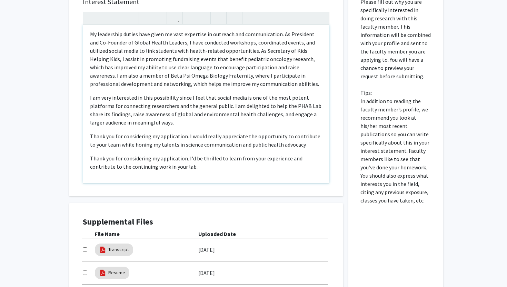
scroll to position [28, 0]
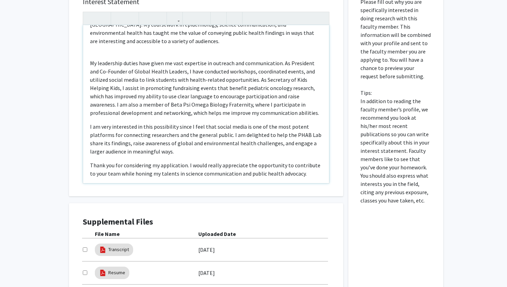
click at [88, 54] on div "I am a student at the University of Maryland majoring in Public Health Science …" at bounding box center [206, 104] width 246 height 158
type textarea "<p>I am a student at the University of Maryland majoring in&nbsp;Public Health …"
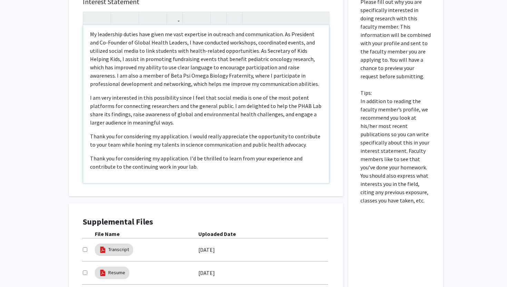
scroll to position [279, 0]
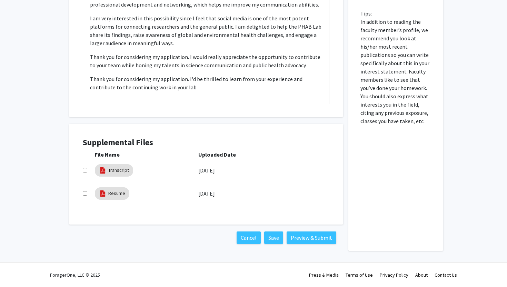
click at [85, 169] on input "checkbox" at bounding box center [85, 170] width 4 height 4
checkbox input "true"
click at [83, 191] on input "checkbox" at bounding box center [85, 193] width 4 height 4
checkbox input "true"
click at [301, 237] on button "Preview & Submit" at bounding box center [311, 237] width 50 height 12
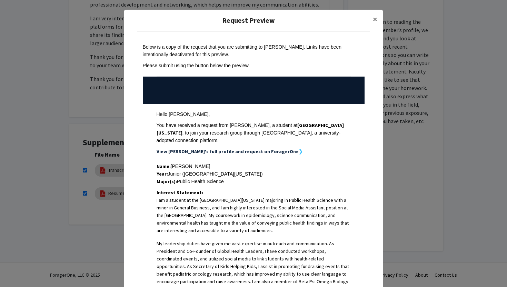
scroll to position [216, 0]
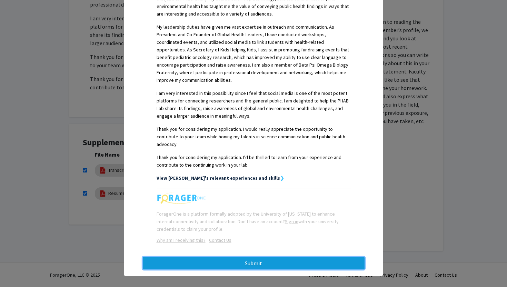
click at [300, 260] on button "Submit" at bounding box center [254, 263] width 222 height 12
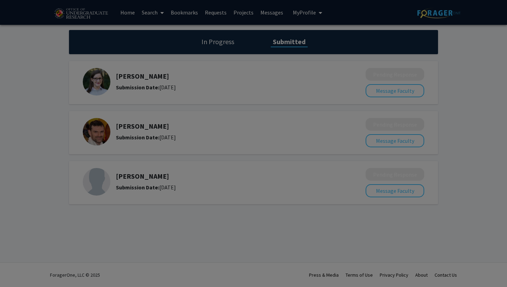
click at [262, 42] on div at bounding box center [253, 143] width 507 height 287
click at [212, 14] on div at bounding box center [253, 143] width 507 height 287
click at [125, 13] on div at bounding box center [253, 143] width 507 height 287
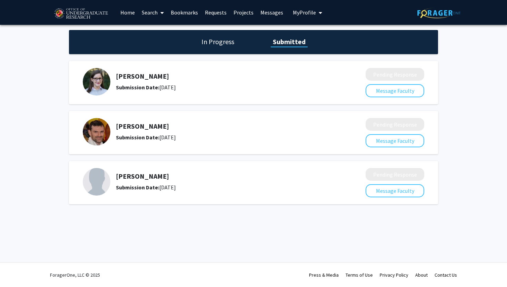
click at [133, 18] on link "Home" at bounding box center [127, 12] width 21 height 24
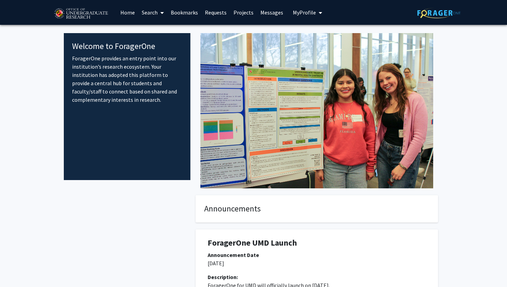
click at [157, 4] on link "Search" at bounding box center [152, 12] width 29 height 24
click at [157, 8] on link "Search" at bounding box center [152, 12] width 29 height 24
click at [156, 17] on link "Search" at bounding box center [152, 12] width 29 height 24
click at [160, 32] on span "Faculty/Staff" at bounding box center [163, 32] width 51 height 14
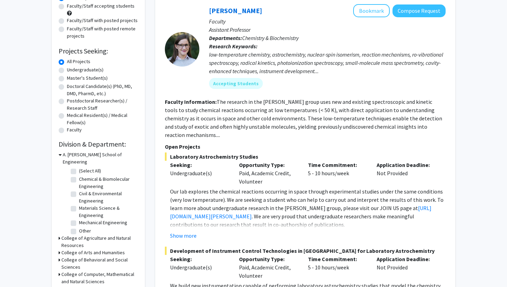
scroll to position [73, 0]
click at [79, 167] on label "(Select All)" at bounding box center [90, 170] width 22 height 7
click at [79, 167] on input "(Select All)" at bounding box center [81, 169] width 4 height 4
checkbox input "true"
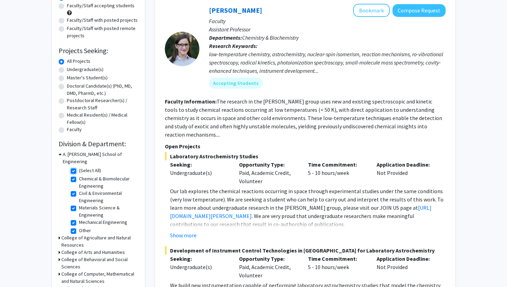
checkbox input "true"
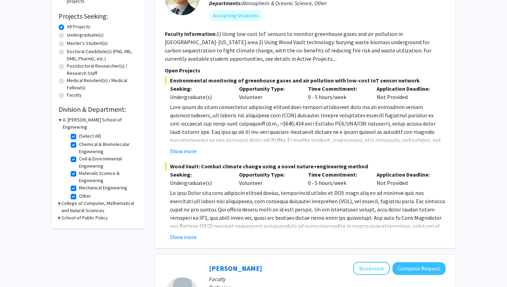
scroll to position [183, 0]
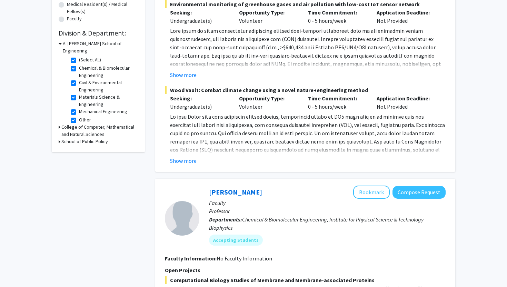
click at [102, 125] on h3 "College of Computer, Mathematical and Natural Sciences" at bounding box center [99, 130] width 77 height 14
click at [79, 162] on label "Institute for Physical Science & Technology - Biophysics" at bounding box center [107, 173] width 57 height 22
click at [79, 162] on input "Institute for Physical Science & Technology - Biophysics" at bounding box center [81, 164] width 4 height 4
checkbox input "true"
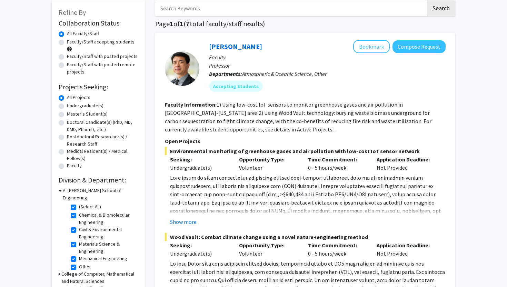
scroll to position [28, 0]
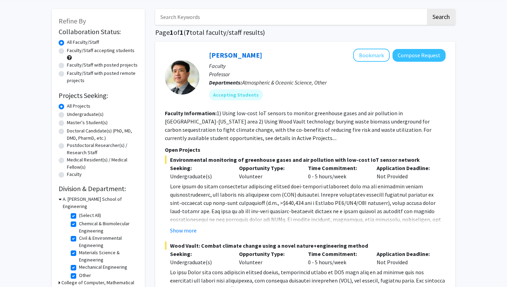
click at [83, 52] on label "Faculty/Staff accepting students" at bounding box center [101, 50] width 68 height 7
click at [71, 51] on input "Faculty/Staff accepting students" at bounding box center [69, 49] width 4 height 4
radio input "true"
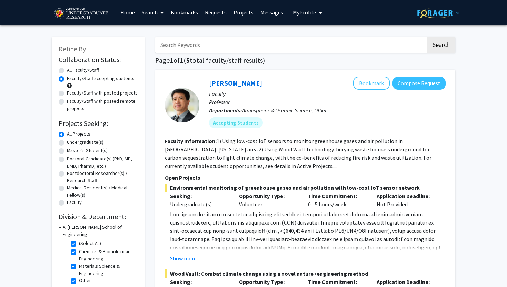
click at [101, 95] on label "Faculty/Staff with posted projects" at bounding box center [102, 92] width 71 height 7
click at [71, 94] on input "Faculty/Staff with posted projects" at bounding box center [69, 91] width 4 height 4
radio input "true"
click at [102, 103] on label "Faculty/Staff with posted remote projects" at bounding box center [102, 105] width 71 height 14
click at [71, 102] on input "Faculty/Staff with posted remote projects" at bounding box center [69, 100] width 4 height 4
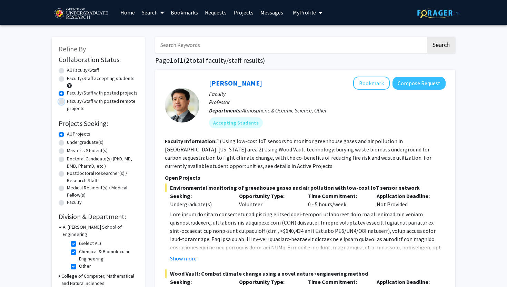
radio input "true"
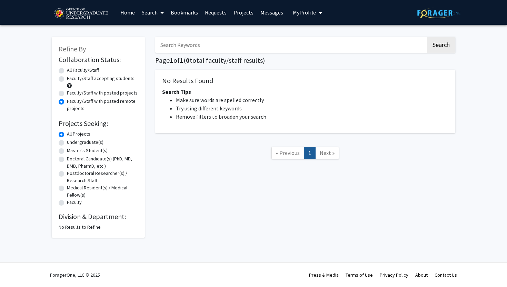
click at [102, 98] on label "Faculty/Staff with posted remote projects" at bounding box center [102, 105] width 71 height 14
click at [71, 98] on input "Faculty/Staff with posted remote projects" at bounding box center [69, 100] width 4 height 4
click at [146, 12] on link "Search" at bounding box center [152, 12] width 29 height 24
click at [162, 33] on span "Faculty/Staff" at bounding box center [163, 32] width 51 height 14
radio input "true"
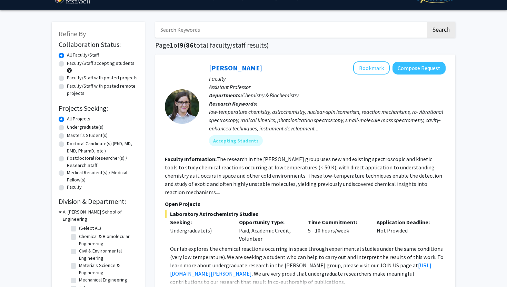
scroll to position [16, 0]
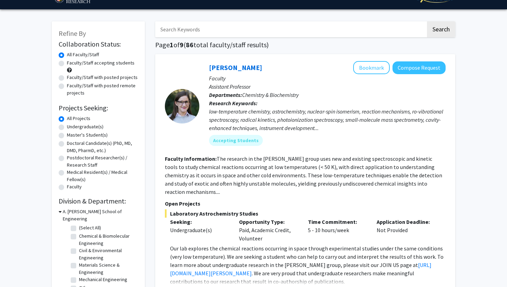
click at [92, 148] on label "Doctoral Candidate(s) (PhD, MD, DMD, PharmD, etc.)" at bounding box center [102, 147] width 71 height 14
click at [71, 144] on input "Doctoral Candidate(s) (PhD, MD, DMD, PharmD, etc.)" at bounding box center [69, 142] width 4 height 4
radio input "true"
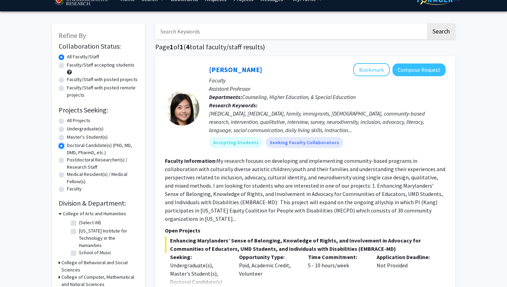
scroll to position [14, 0]
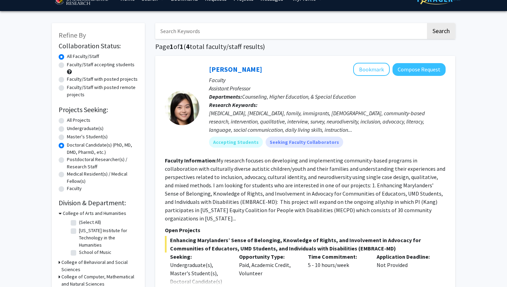
click at [83, 131] on label "Undergraduate(s)" at bounding box center [85, 128] width 37 height 7
click at [71, 129] on input "Undergraduate(s)" at bounding box center [69, 127] width 4 height 4
radio input "true"
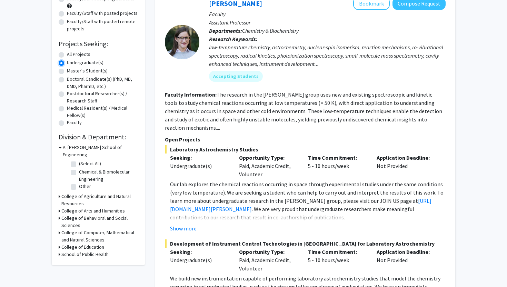
scroll to position [80, 0]
click at [93, 250] on h3 "School of Public Health" at bounding box center [84, 253] width 47 height 7
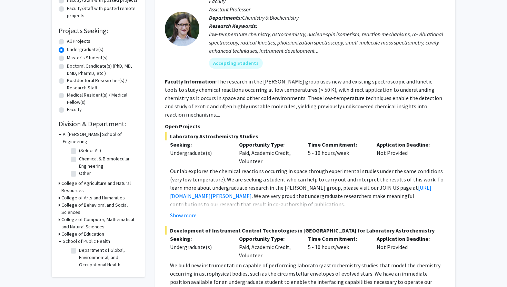
scroll to position [101, 0]
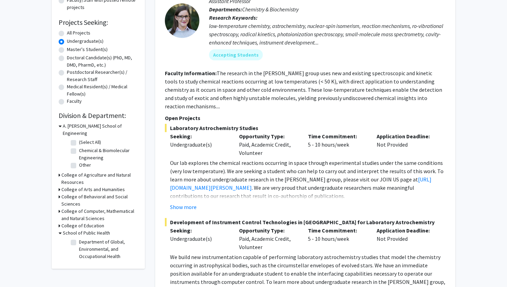
click at [94, 238] on label "Department of Global, Environmental, and Occupational Health" at bounding box center [107, 249] width 57 height 22
click at [83, 238] on input "Department of Global, Environmental, and Occupational Health" at bounding box center [81, 240] width 4 height 4
checkbox input "true"
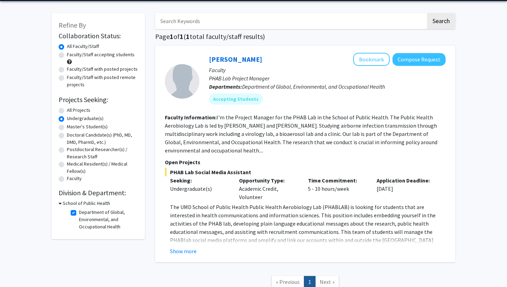
scroll to position [75, 0]
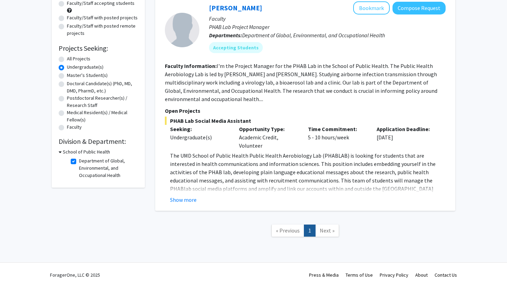
click at [327, 228] on span "Next »" at bounding box center [326, 230] width 15 height 7
click at [91, 156] on fg-checkbox-list "Department of Global, Environmental, and Occupational Health Department of Glob…" at bounding box center [103, 167] width 69 height 25
click at [92, 166] on label "Department of Global, Environmental, and Occupational Health" at bounding box center [107, 168] width 57 height 22
click at [83, 162] on input "Department of Global, Environmental, and Occupational Health" at bounding box center [81, 159] width 4 height 4
checkbox input "false"
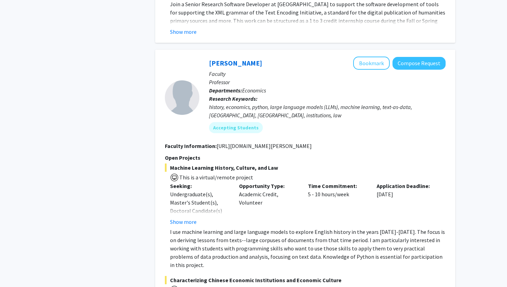
scroll to position [3219, 0]
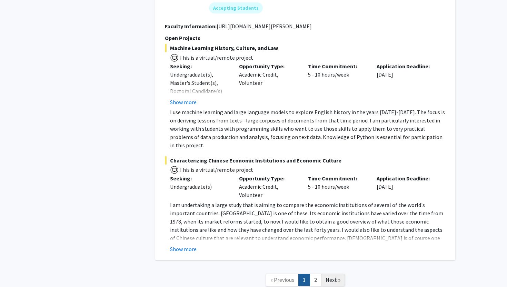
click at [329, 276] on span "Next »" at bounding box center [332, 279] width 15 height 7
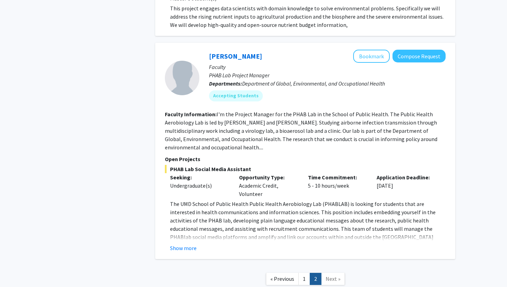
scroll to position [2114, 0]
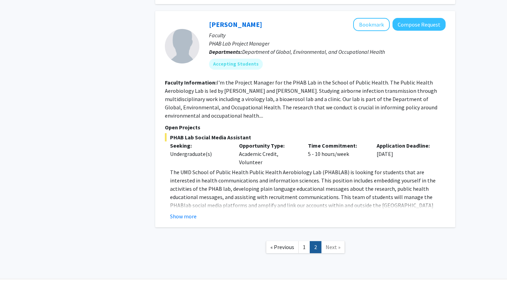
click at [332, 241] on link "Next »" at bounding box center [333, 247] width 24 height 12
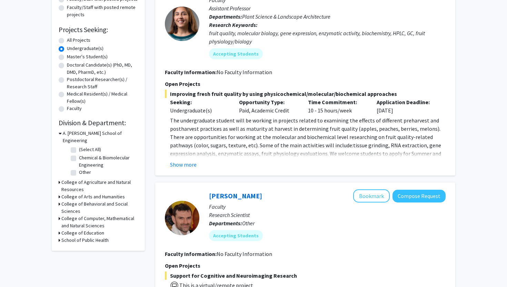
scroll to position [103, 0]
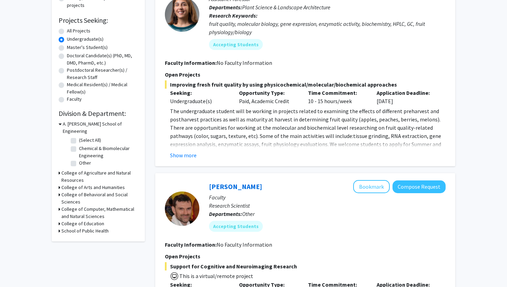
click at [93, 220] on h3 "College of Education" at bounding box center [82, 223] width 43 height 7
